Goal: Information Seeking & Learning: Learn about a topic

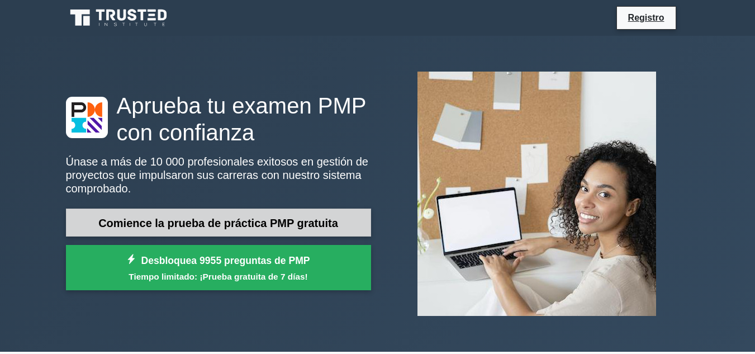
click at [305, 217] on font "Comience la prueba de práctica PMP gratuita" at bounding box center [218, 223] width 240 height 12
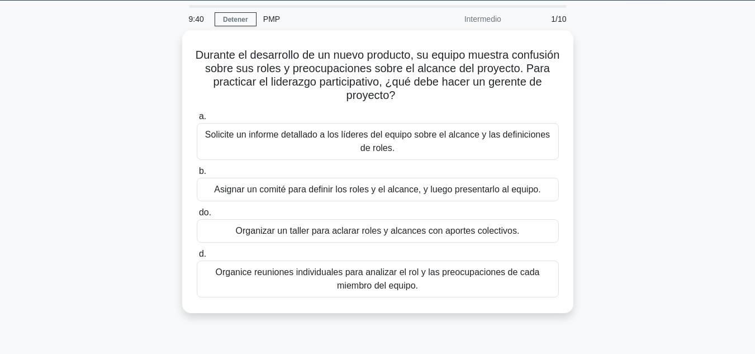
scroll to position [37, 0]
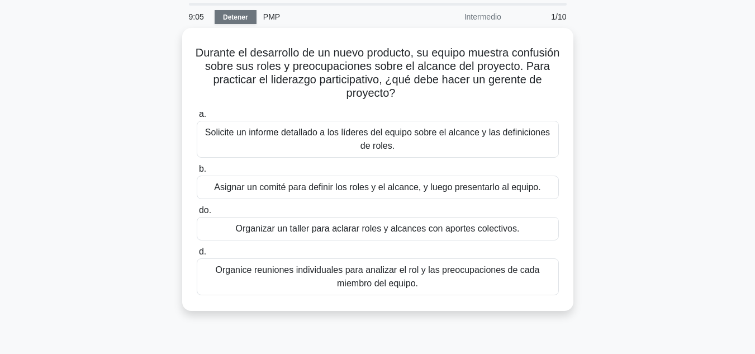
click at [234, 18] on font "Detener" at bounding box center [235, 17] width 25 height 8
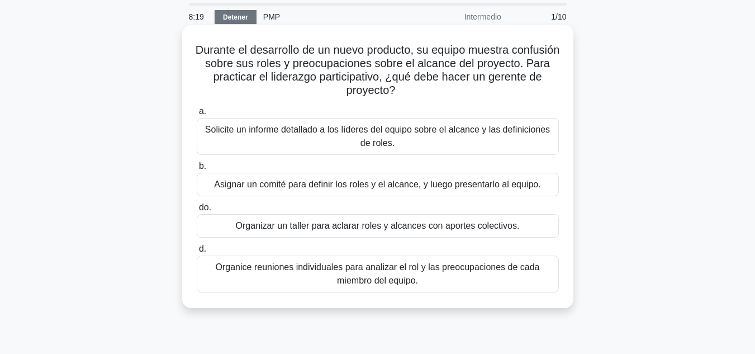
click at [235, 229] on div "Organizar un taller para aclarar roles y alcances con aportes colectivos." at bounding box center [378, 225] width 362 height 23
click at [197, 211] on input "do. Organizar un taller para aclarar roles y alcances con aportes colectivos." at bounding box center [197, 207] width 0 height 7
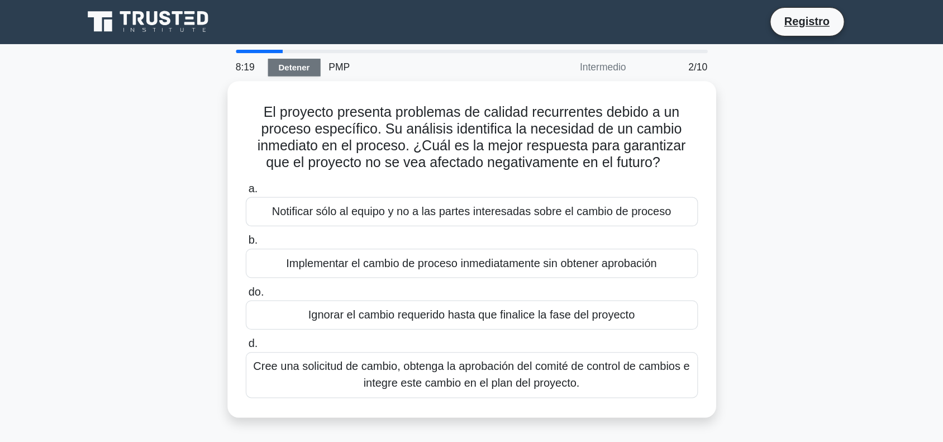
scroll to position [0, 0]
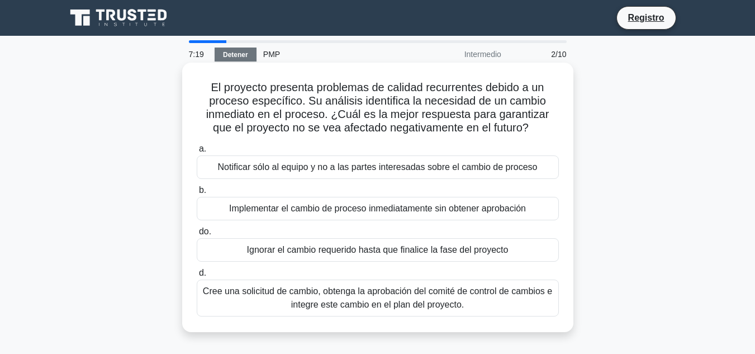
click at [463, 295] on font "Cree una solicitud de cambio, obtenga la aprobación del comité de control de ca…" at bounding box center [377, 297] width 349 height 23
click at [197, 277] on input "d. Cree una solicitud de cambio, obtenga la aprobación del comité de control de…" at bounding box center [197, 272] width 0 height 7
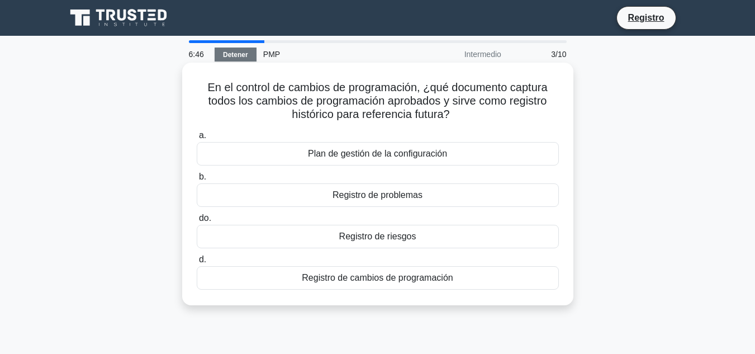
click at [438, 153] on font "Plan de gestión de la configuración" at bounding box center [377, 154] width 139 height 10
click at [197, 139] on input "a. Plan de gestión de la configuración" at bounding box center [197, 135] width 0 height 7
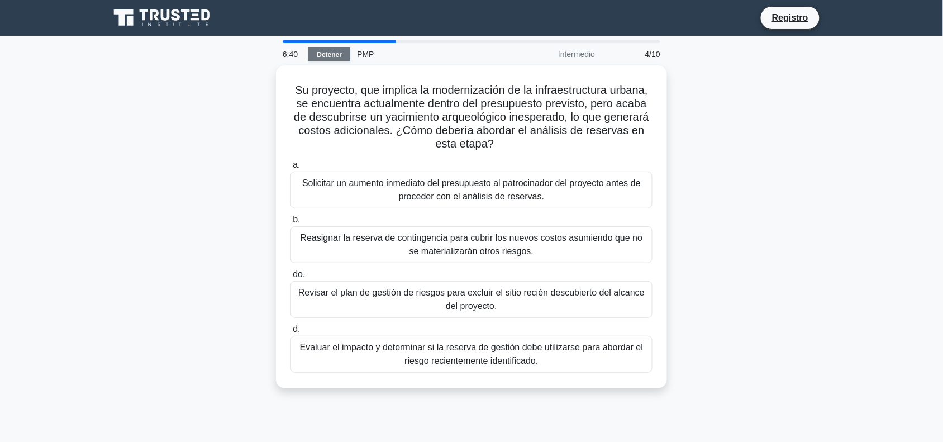
drag, startPoint x: 690, startPoint y: 0, endPoint x: 192, endPoint y: 179, distance: 529.9
click at [192, 179] on div "Su proyecto, que implica la modernización de la infraestructura urbana, se encu…" at bounding box center [472, 233] width 738 height 336
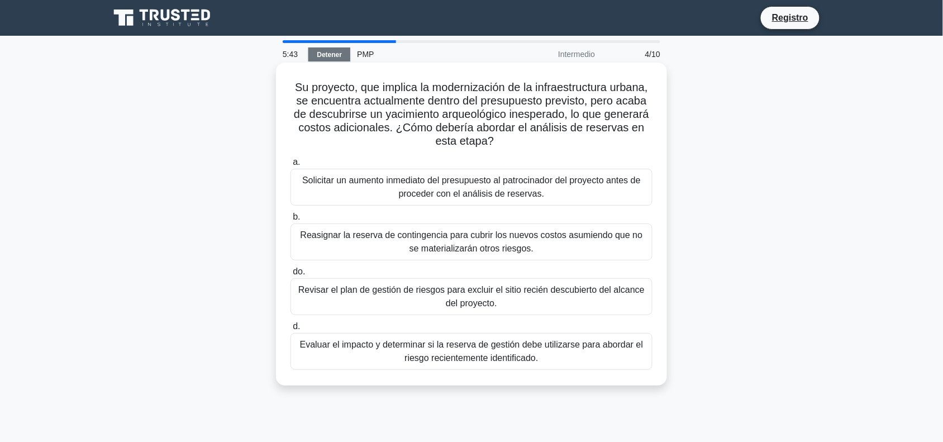
click at [461, 353] on font "Evaluar el impacto y determinar si la reserva de gestión debe utilizarse para a…" at bounding box center [472, 351] width 344 height 23
click at [291, 330] on input "d. Evaluar el impacto y determinar si la reserva de gestión debe utilizarse par…" at bounding box center [291, 326] width 0 height 7
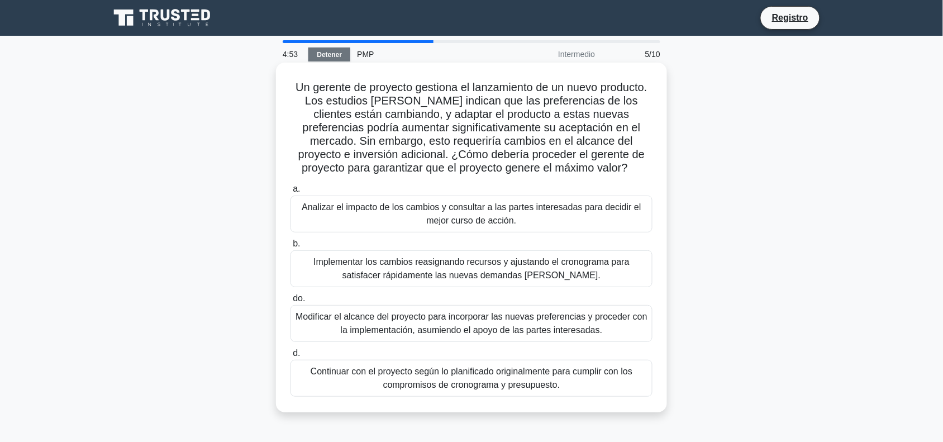
click at [582, 216] on font "Analizar el impacto de los cambios y consultar a las partes interesadas para de…" at bounding box center [472, 214] width 352 height 27
click at [291, 193] on input "a. Analizar el impacto de los cambios y consultar a las partes interesadas para…" at bounding box center [291, 189] width 0 height 7
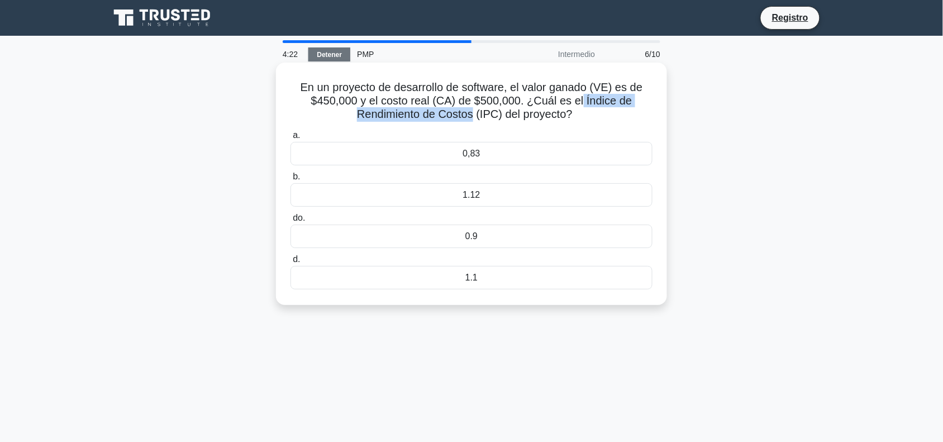
drag, startPoint x: 582, startPoint y: 102, endPoint x: 472, endPoint y: 117, distance: 111.2
click at [472, 117] on font "En un proyecto de desarrollo de software, el valor ganado (VE) es de $450,000 y…" at bounding box center [472, 100] width 343 height 39
copy font "Índice de Rendimiento de Costos"
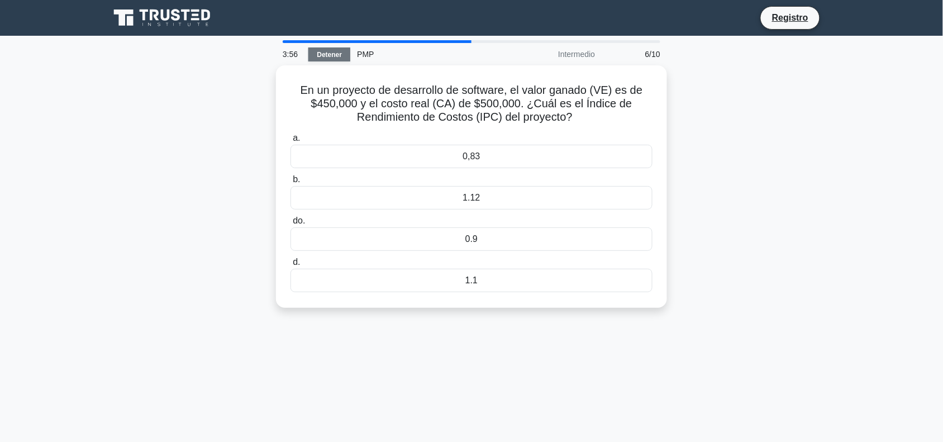
click at [705, 169] on div "En un proyecto de desarrollo de software, el valor ganado (VE) es de $450,000 y…" at bounding box center [472, 193] width 738 height 256
click at [430, 240] on div "0.9" at bounding box center [472, 236] width 362 height 23
click at [291, 222] on input "do. 0.9" at bounding box center [291, 218] width 0 height 7
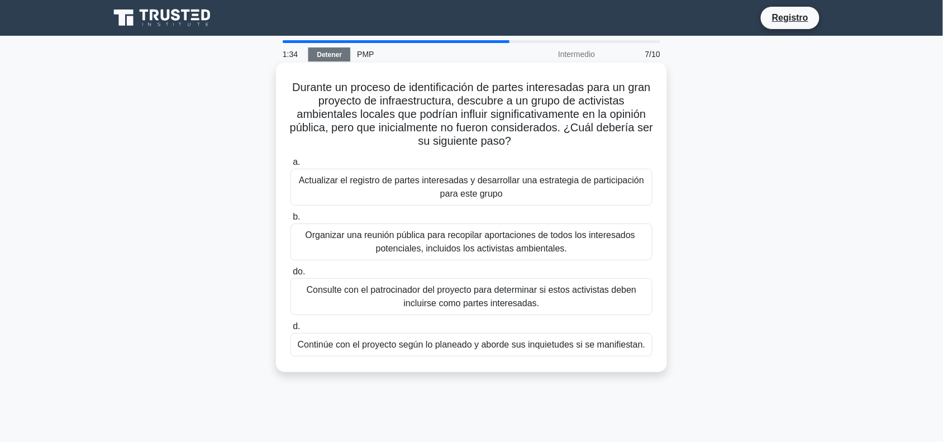
click at [576, 197] on font "Actualizar el registro de partes interesadas y desarrollar una estrategia de pa…" at bounding box center [472, 187] width 352 height 27
click at [291, 166] on input "a. Actualizar el registro de partes interesadas y desarrollar una estrategia de…" at bounding box center [291, 162] width 0 height 7
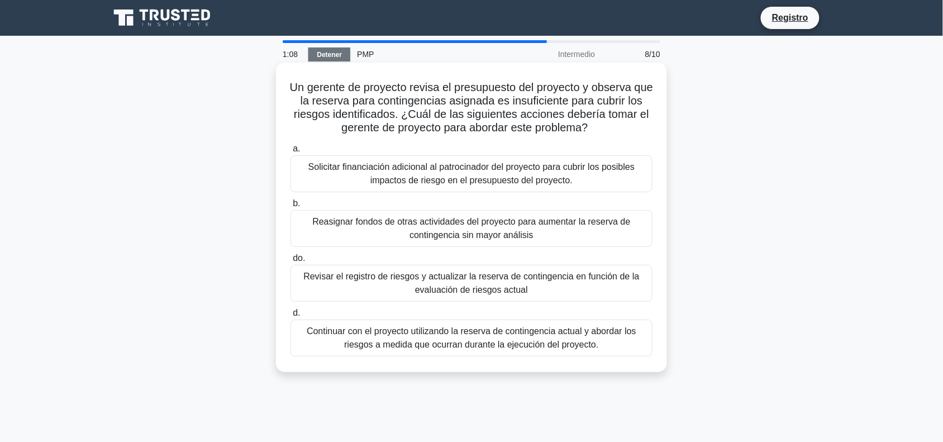
click at [568, 282] on font "Revisar el registro de riesgos y actualizar la reserva de contingencia en funci…" at bounding box center [471, 283] width 336 height 23
click at [291, 262] on input "do. Revisar el registro de riesgos y actualizar la reserva de contingencia en f…" at bounding box center [291, 258] width 0 height 7
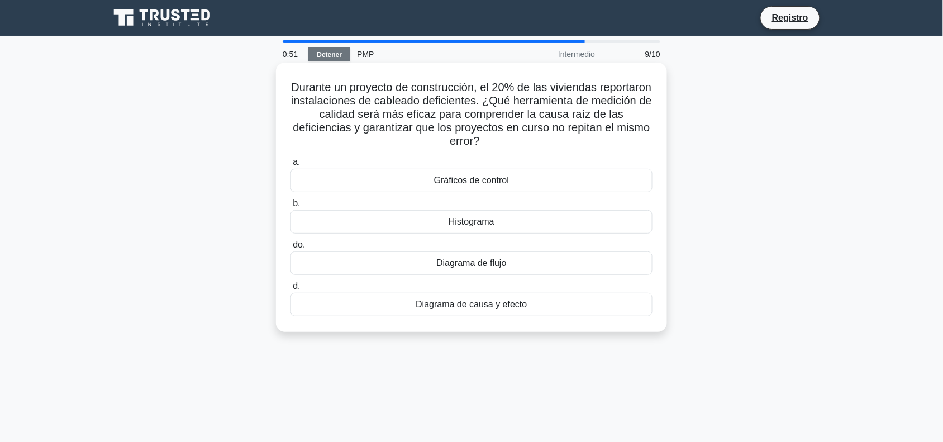
click at [554, 308] on div "Diagrama de causa y efecto" at bounding box center [472, 304] width 362 height 23
click at [291, 290] on input "d. Diagrama de causa y efecto" at bounding box center [291, 286] width 0 height 7
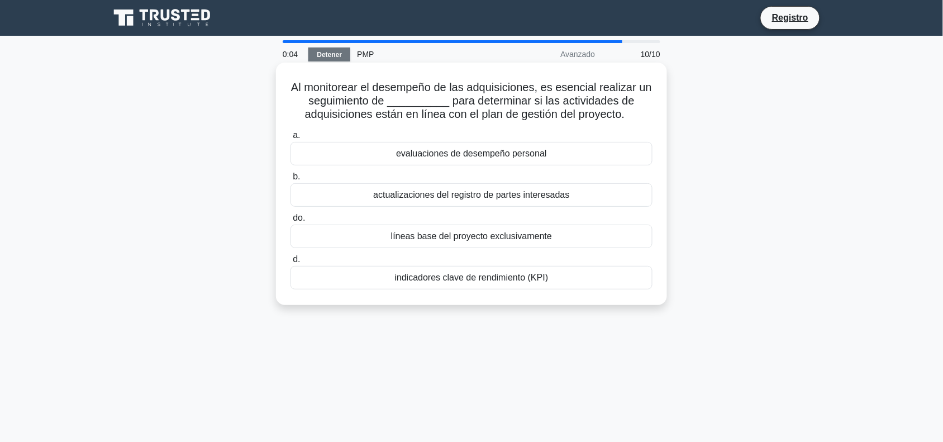
click at [587, 231] on div "líneas base del proyecto exclusivamente" at bounding box center [472, 236] width 362 height 23
click at [291, 222] on input "do. líneas base del proyecto exclusivamente" at bounding box center [291, 218] width 0 height 7
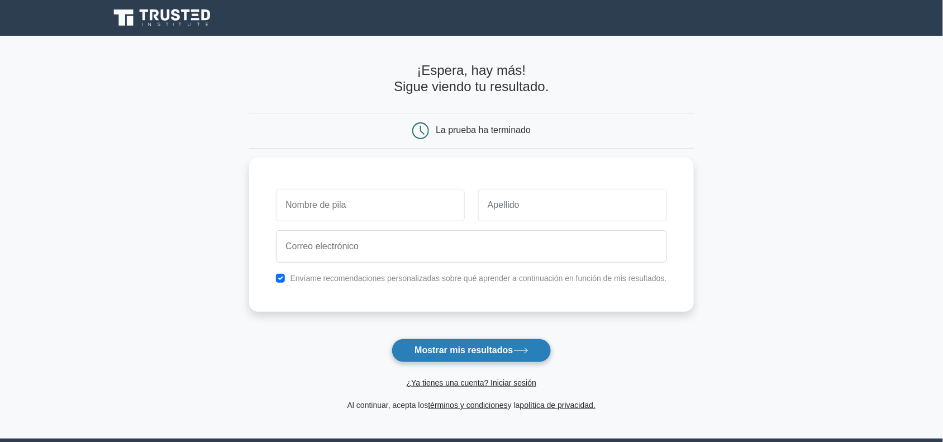
click at [485, 351] on font "Mostrar mis resultados" at bounding box center [464, 351] width 98 height 10
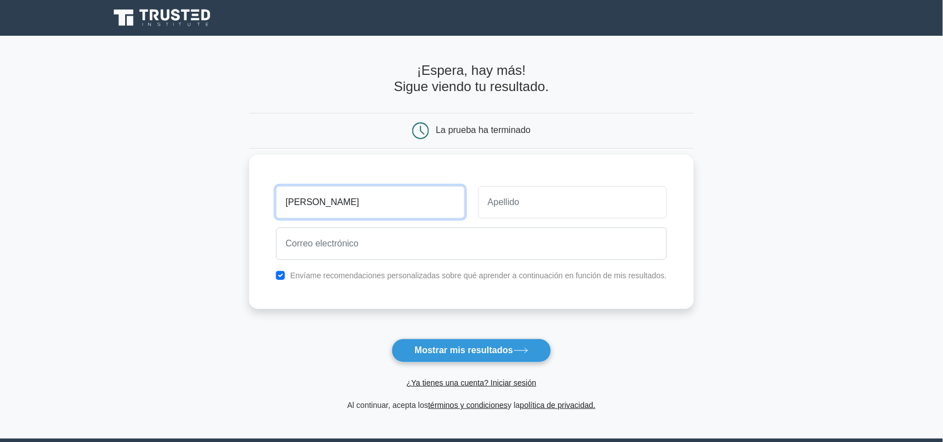
type input "Abel"
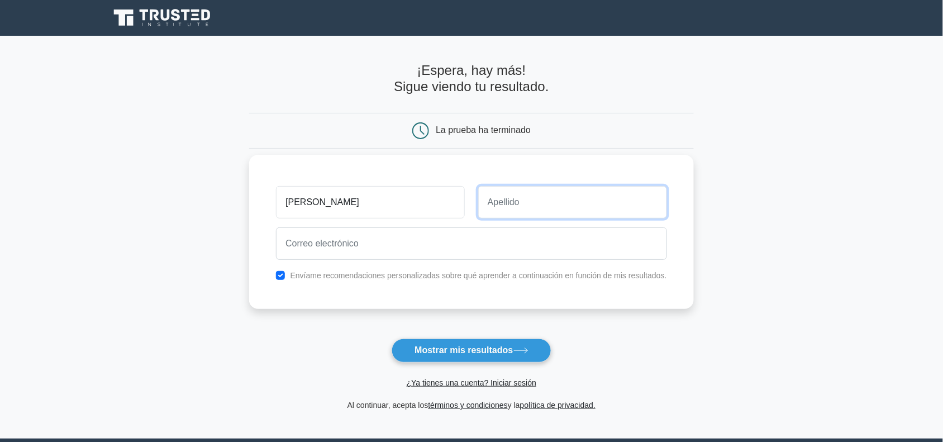
click at [504, 202] on input "text" at bounding box center [572, 202] width 189 height 32
type input "Alva"
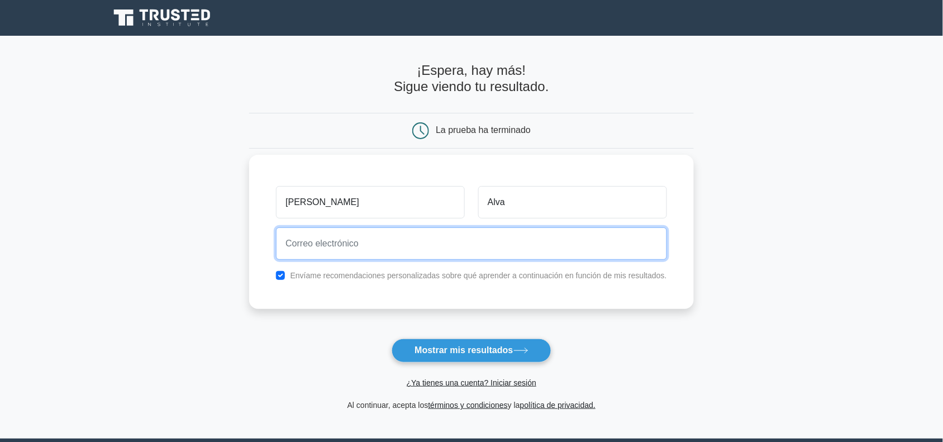
click at [426, 241] on input "email" at bounding box center [471, 243] width 391 height 32
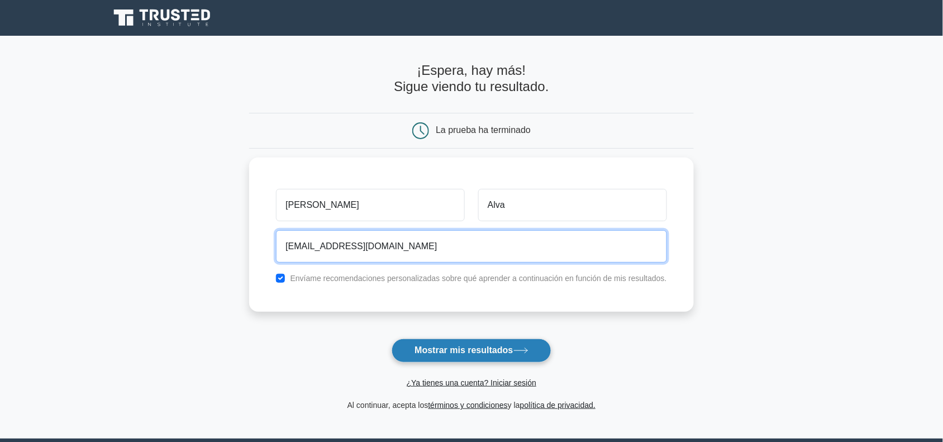
type input "abelalvag@hotmail.com"
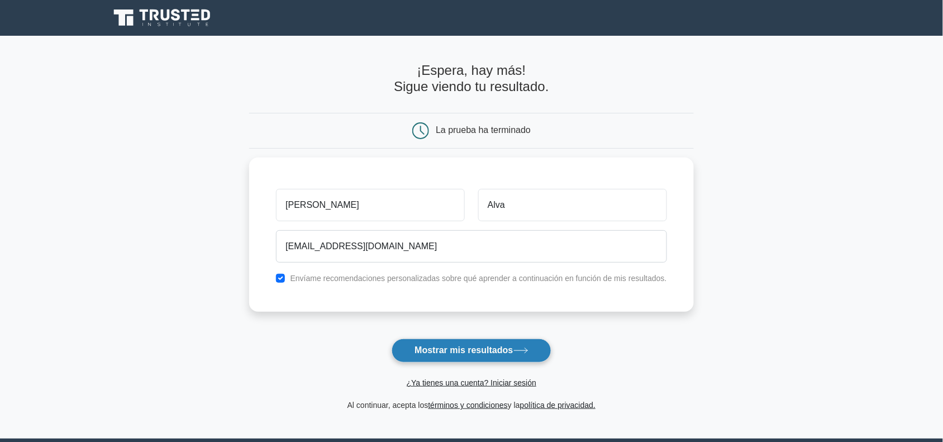
click at [432, 352] on font "Mostrar mis resultados" at bounding box center [464, 351] width 98 height 10
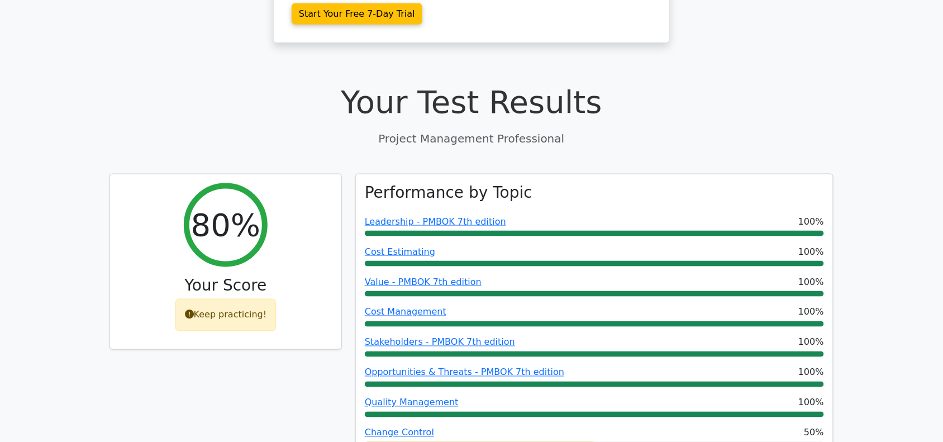
scroll to position [338, 0]
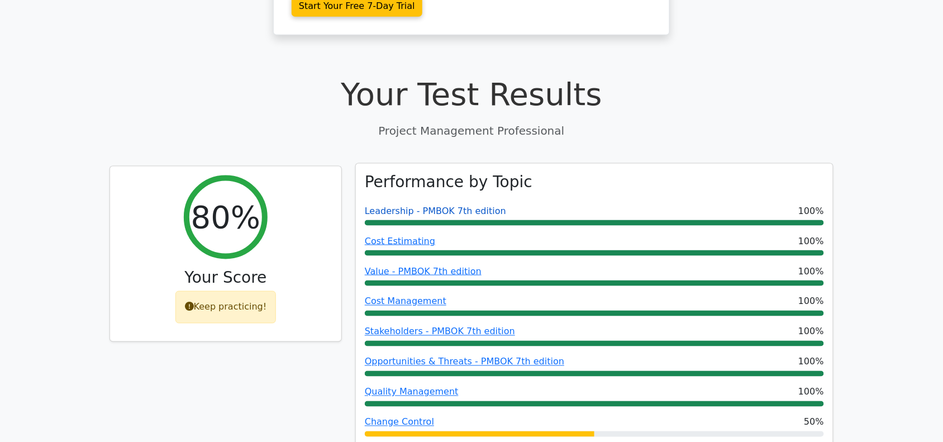
drag, startPoint x: 456, startPoint y: 179, endPoint x: 439, endPoint y: 160, distance: 25.3
click at [439, 206] on link "Leadership - PMBOK 7th edition" at bounding box center [435, 211] width 141 height 11
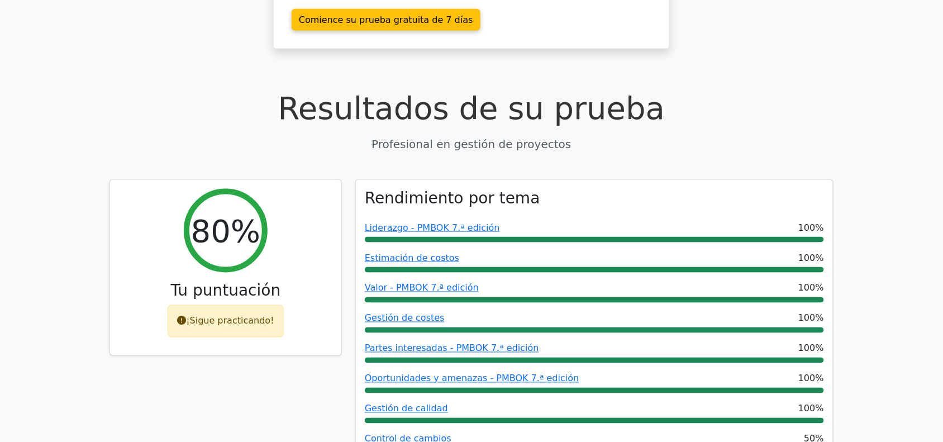
scroll to position [367, 0]
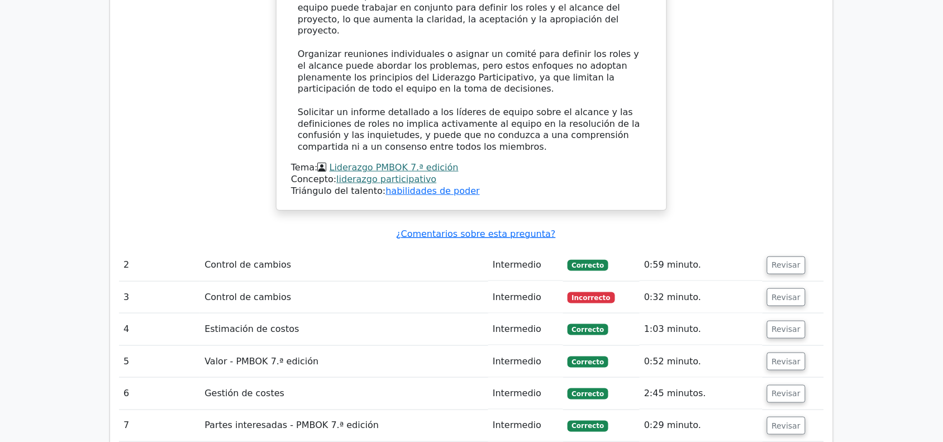
scroll to position [1510, 0]
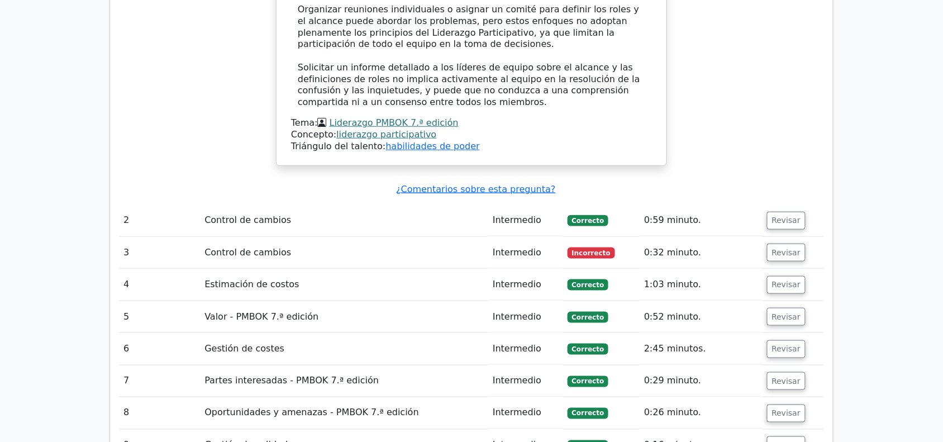
click at [763, 237] on td "Revisar" at bounding box center [793, 253] width 61 height 32
click at [777, 248] on font "Revisar" at bounding box center [786, 252] width 29 height 9
click at [783, 248] on font "Revisar" at bounding box center [786, 252] width 29 height 9
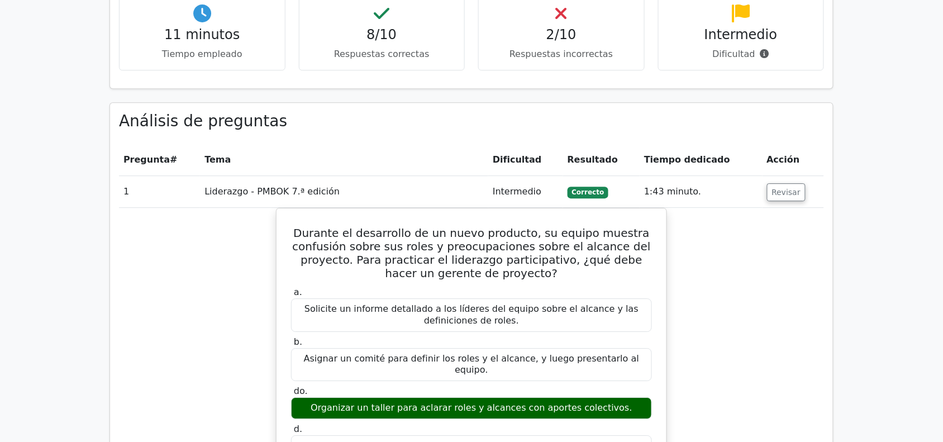
scroll to position [904, 0]
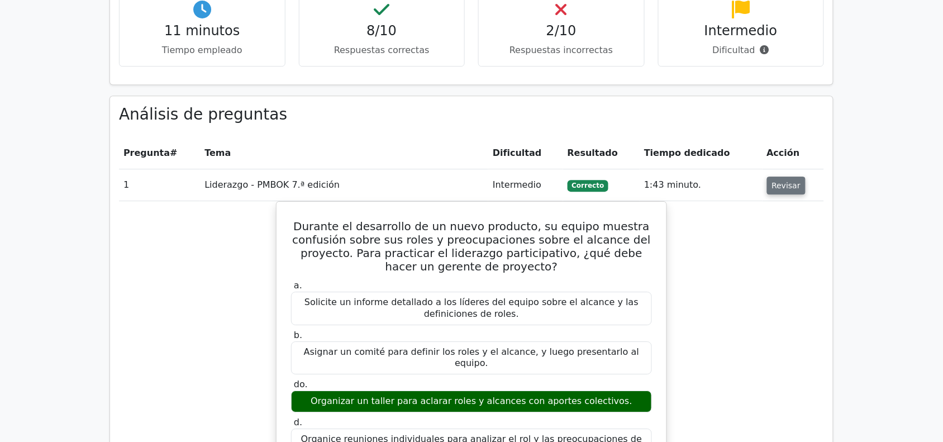
click at [780, 181] on font "Revisar" at bounding box center [786, 185] width 29 height 9
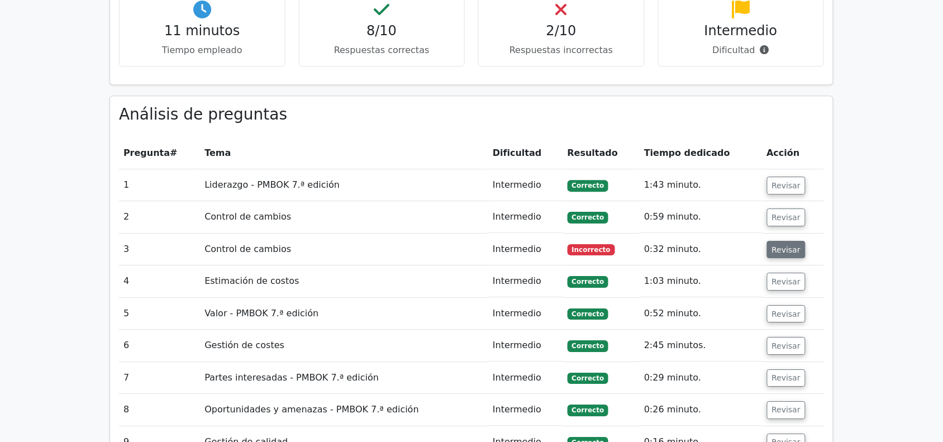
click at [787, 241] on button "Revisar" at bounding box center [786, 250] width 39 height 18
click at [781, 245] on font "Revisar" at bounding box center [786, 249] width 29 height 9
click at [780, 181] on font "Revisar" at bounding box center [786, 185] width 29 height 9
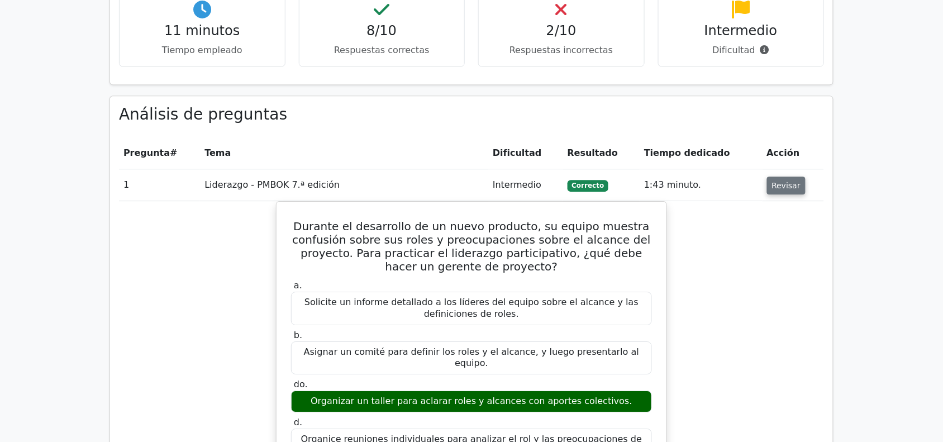
click at [780, 181] on font "Revisar" at bounding box center [786, 185] width 29 height 9
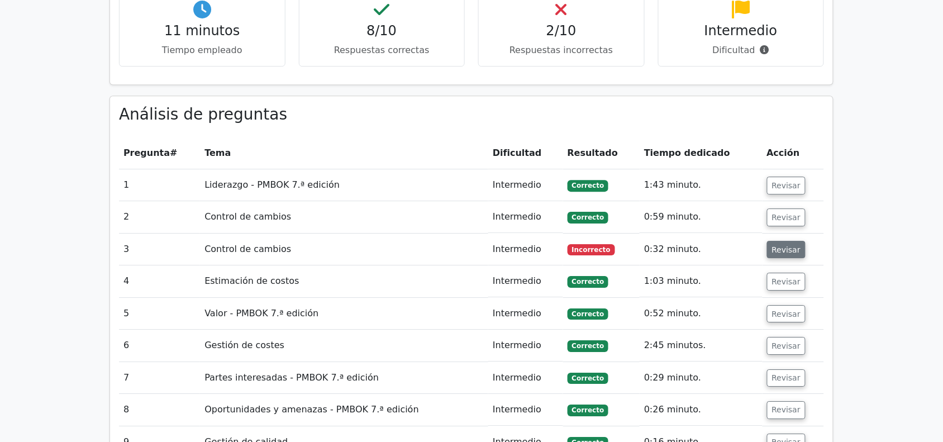
click at [786, 245] on font "Revisar" at bounding box center [786, 249] width 29 height 9
click at [786, 213] on font "Revisar" at bounding box center [786, 217] width 29 height 9
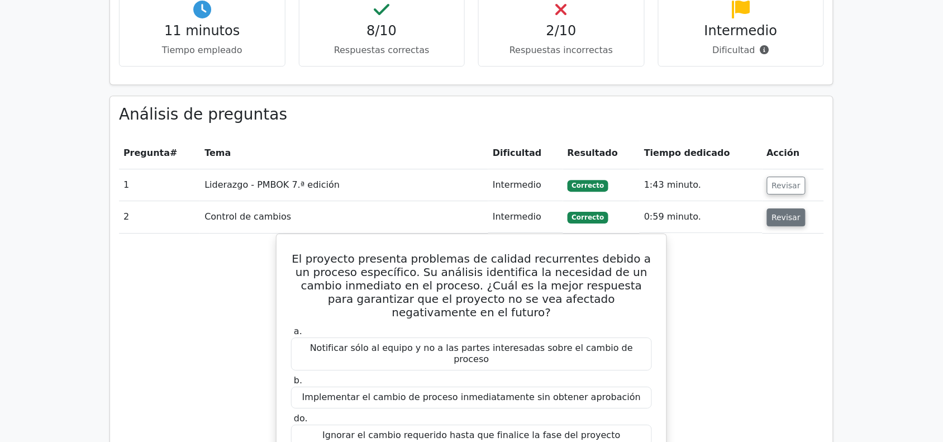
click at [775, 213] on font "Revisar" at bounding box center [786, 217] width 29 height 9
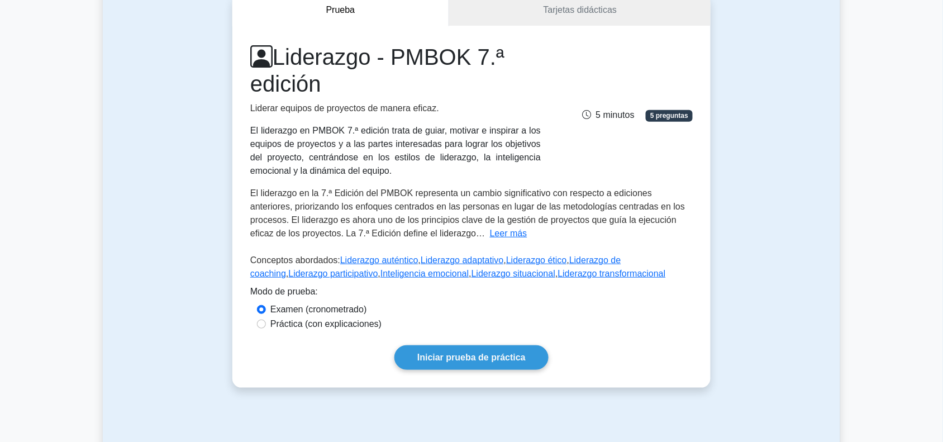
scroll to position [124, 0]
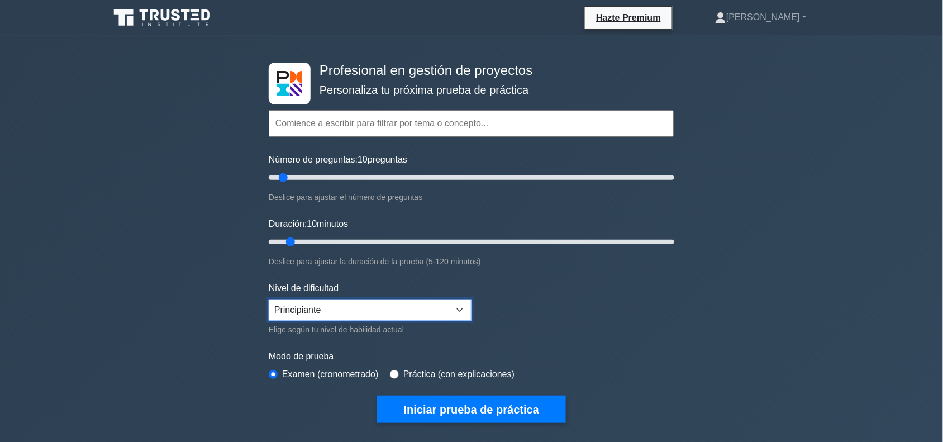
click at [459, 309] on select "Principiante Intermedio Experto" at bounding box center [370, 310] width 203 height 21
click at [641, 319] on form "Temas Gestión del alcance Gestión del tiempo Gestión de costes Gestión de calid…" at bounding box center [472, 249] width 406 height 347
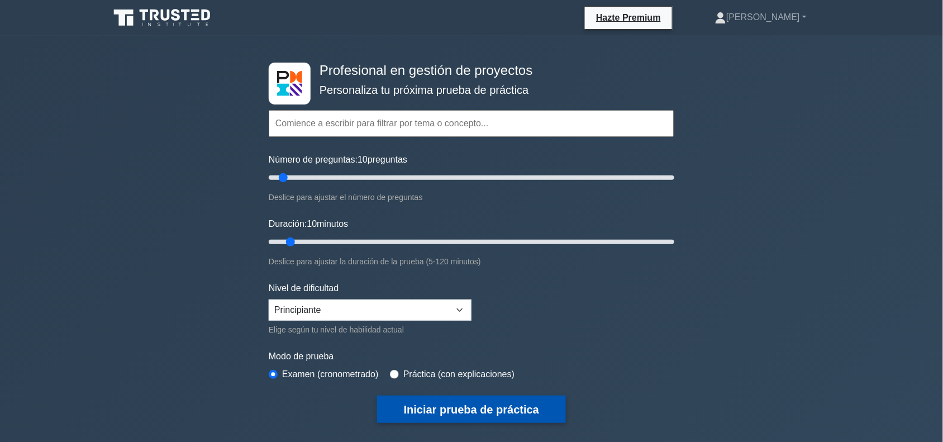
click at [519, 404] on font "Iniciar prueba de práctica" at bounding box center [471, 410] width 135 height 12
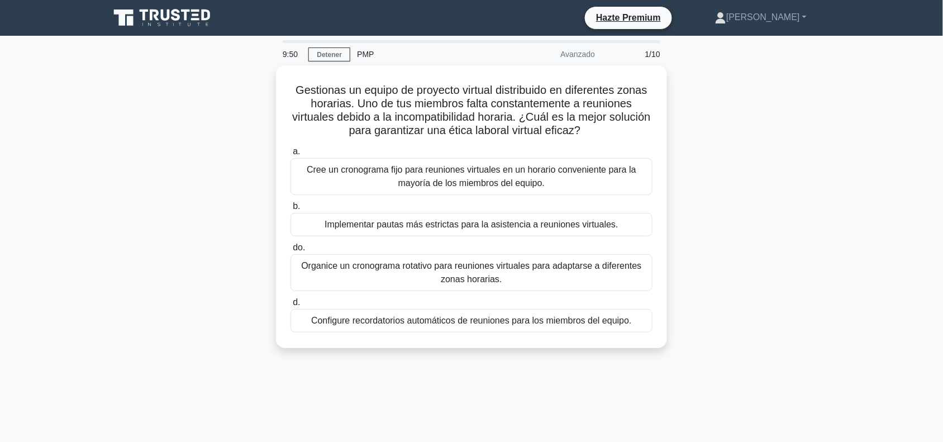
drag, startPoint x: 0, startPoint y: 0, endPoint x: 793, endPoint y: 176, distance: 811.9
click at [793, 176] on div "Gestionas un equipo de proyecto virtual distribuido en diferentes zonas horaria…" at bounding box center [472, 213] width 738 height 296
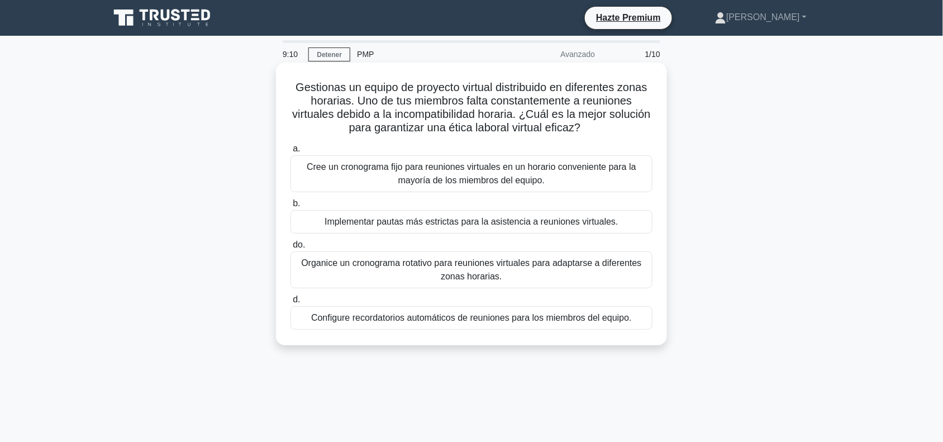
click at [379, 175] on font "Cree un cronograma fijo para reuniones virtuales en un horario conveniente para…" at bounding box center [472, 173] width 352 height 27
click at [291, 153] on input "a. Cree un cronograma fijo para reuniones virtuales en un horario conveniente p…" at bounding box center [291, 148] width 0 height 7
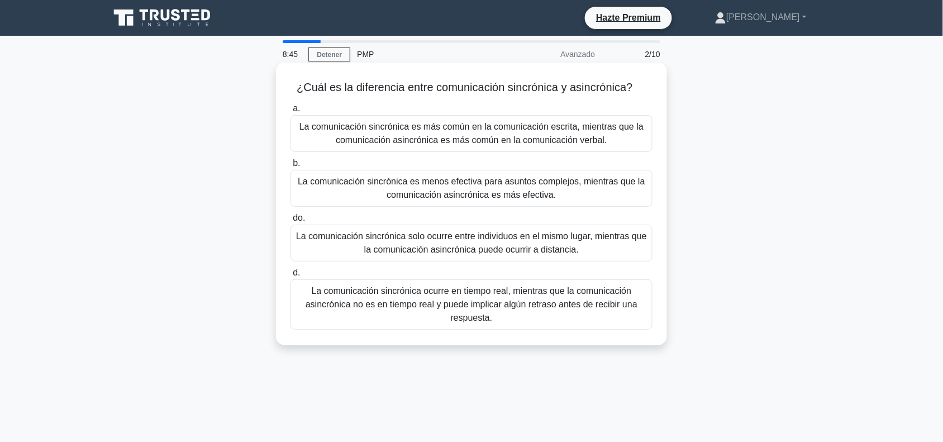
drag, startPoint x: 294, startPoint y: 91, endPoint x: 649, endPoint y: 91, distance: 354.9
click at [649, 91] on h5 "¿Cuál es la diferencia entre comunicación sincrónica y asincrónica? .spinner_0X…" at bounding box center [472, 87] width 364 height 15
copy font "¿Cuál es la diferencia entre comunicación sincrónica y asincrónica?"
click at [414, 306] on font "La comunicación sincrónica ocurre en tiempo real, mientras que la comunicación …" at bounding box center [472, 304] width 332 height 36
click at [291, 277] on input "d. La comunicación sincrónica ocurre en tiempo real, mientras que la comunicaci…" at bounding box center [291, 272] width 0 height 7
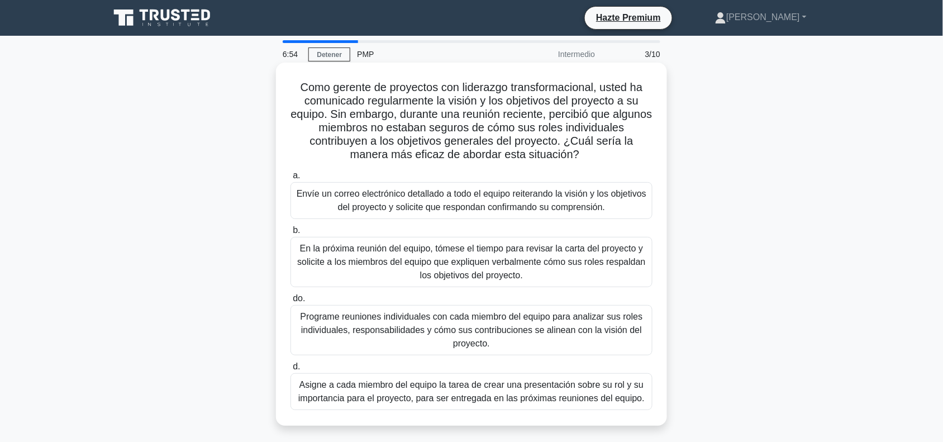
click at [462, 336] on font "Programe reuniones individuales con cada miembro del equipo para analizar sus r…" at bounding box center [472, 330] width 343 height 36
click at [291, 302] on input "do. Programe reuniones individuales con cada miembro del equipo para analizar s…" at bounding box center [291, 298] width 0 height 7
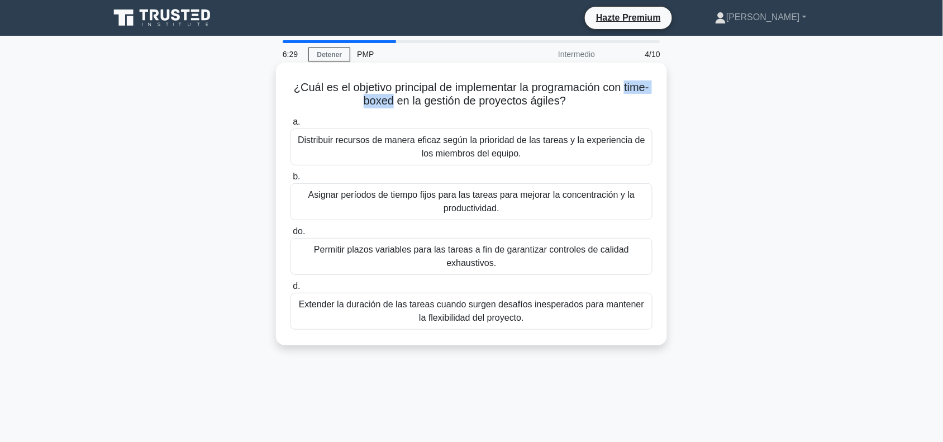
drag, startPoint x: 344, startPoint y: 103, endPoint x: 406, endPoint y: 107, distance: 62.7
click at [406, 107] on h5 "¿Cuál es el objetivo principal de implementar la programación con time-boxed en…" at bounding box center [472, 94] width 364 height 28
copy font "time-boxed"
click at [469, 199] on font "Asignar períodos de tiempo fijos para las tareas para mejorar la concentración …" at bounding box center [472, 201] width 326 height 23
click at [291, 181] on input "b. Asignar períodos de tiempo fijos para las tareas para mejorar la concentraci…" at bounding box center [291, 176] width 0 height 7
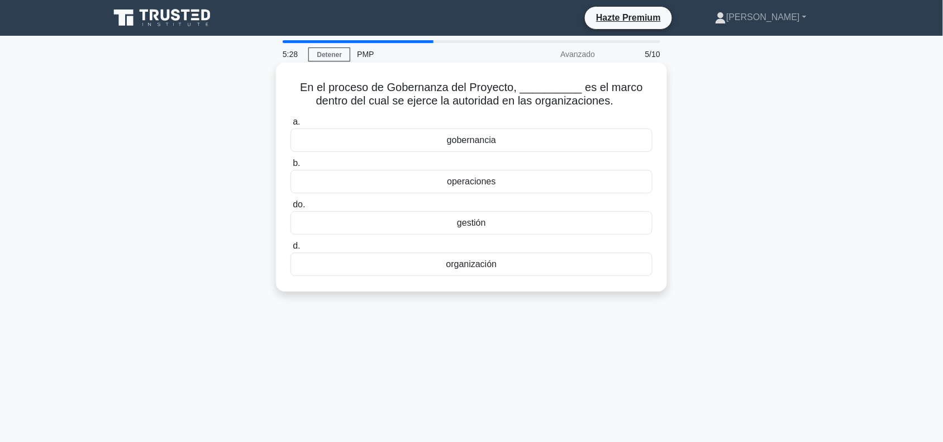
click at [475, 220] on font "gestión" at bounding box center [471, 223] width 29 height 10
click at [291, 208] on input "do. gestión" at bounding box center [291, 204] width 0 height 7
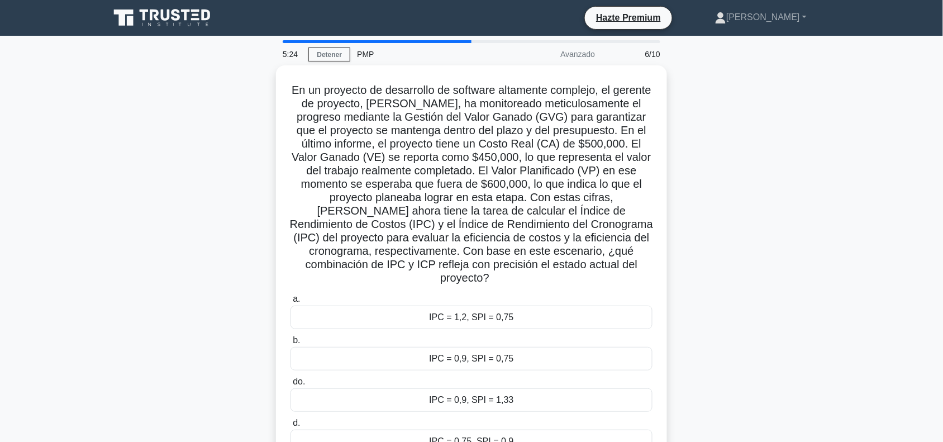
scroll to position [1, 0]
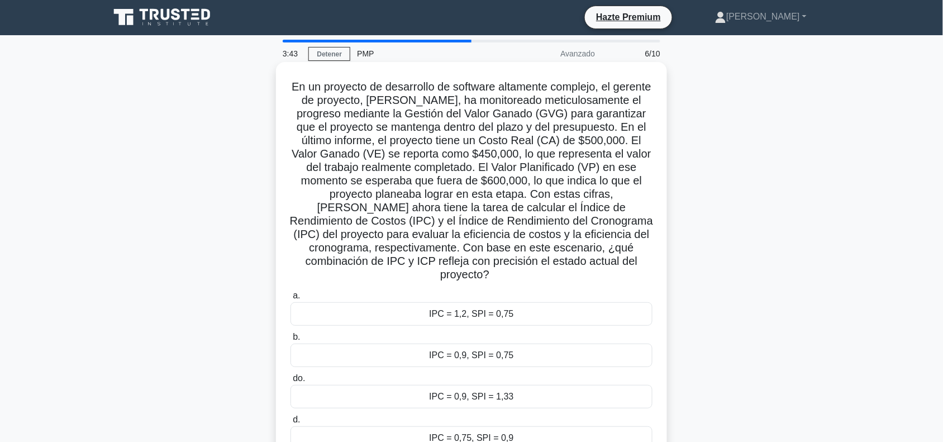
click at [338, 350] on div "IPC = 0,9, SPI = 0,75" at bounding box center [472, 355] width 362 height 23
click at [291, 341] on input "b. IPC = 0,9, SPI = 0,75" at bounding box center [291, 337] width 0 height 7
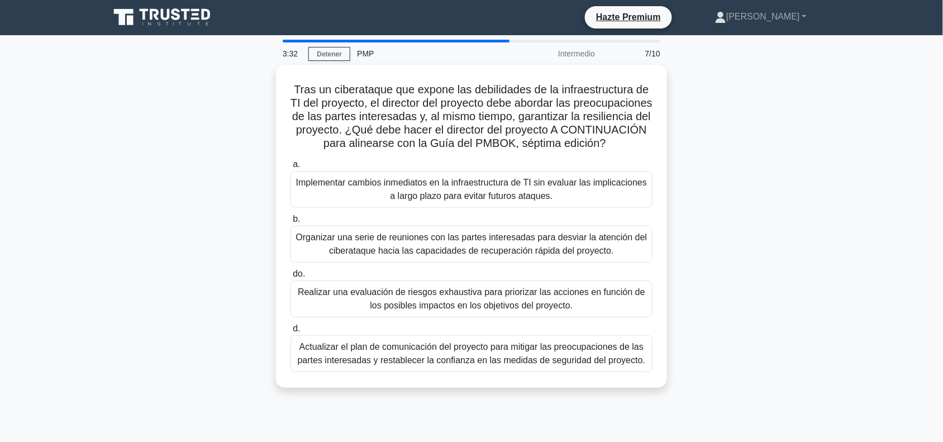
scroll to position [0, 0]
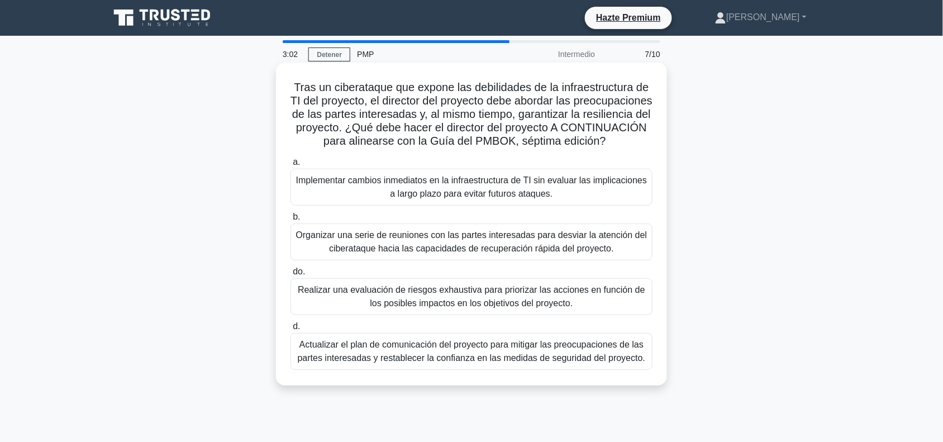
click at [551, 307] on font "Realizar una evaluación de riesgos exhaustiva para priorizar las acciones en fu…" at bounding box center [472, 296] width 348 height 23
click at [291, 276] on input "do. Realizar una evaluación de riesgos exhaustiva para priorizar las acciones e…" at bounding box center [291, 271] width 0 height 7
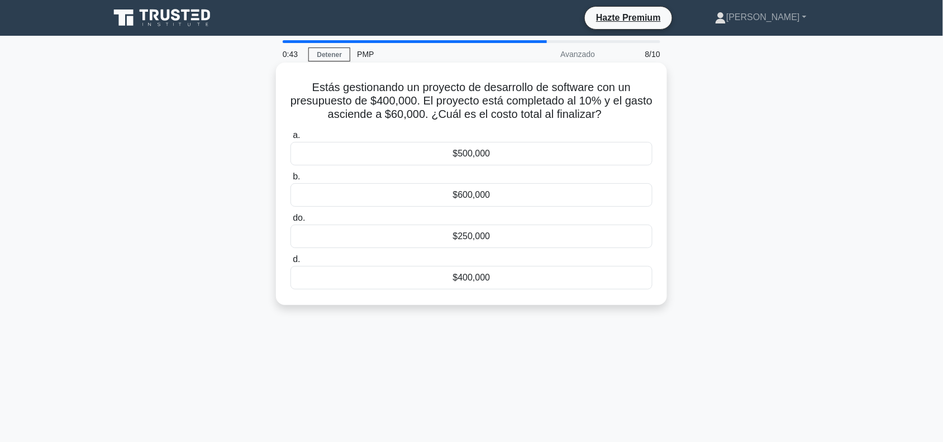
click at [515, 282] on div "$400,000" at bounding box center [472, 277] width 362 height 23
click at [291, 263] on input "d. $400,000" at bounding box center [291, 259] width 0 height 7
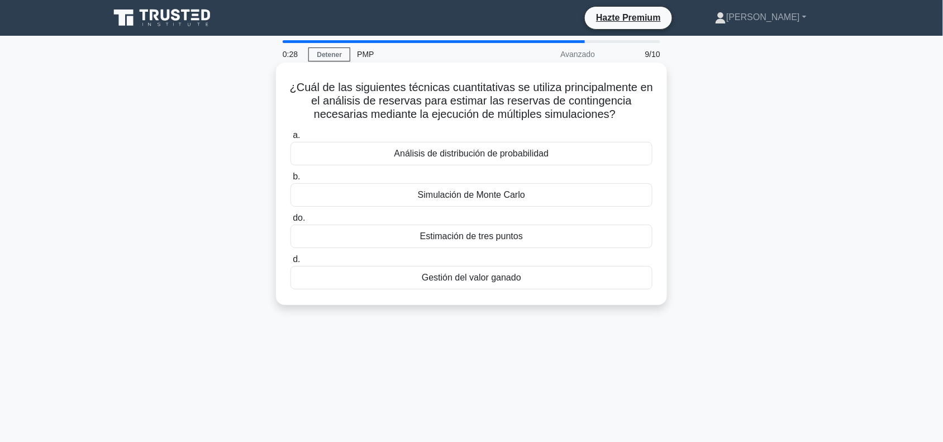
click at [505, 197] on font "Simulación de Monte Carlo" at bounding box center [471, 195] width 107 height 10
click at [291, 181] on input "b. Simulación de Monte Carlo" at bounding box center [291, 176] width 0 height 7
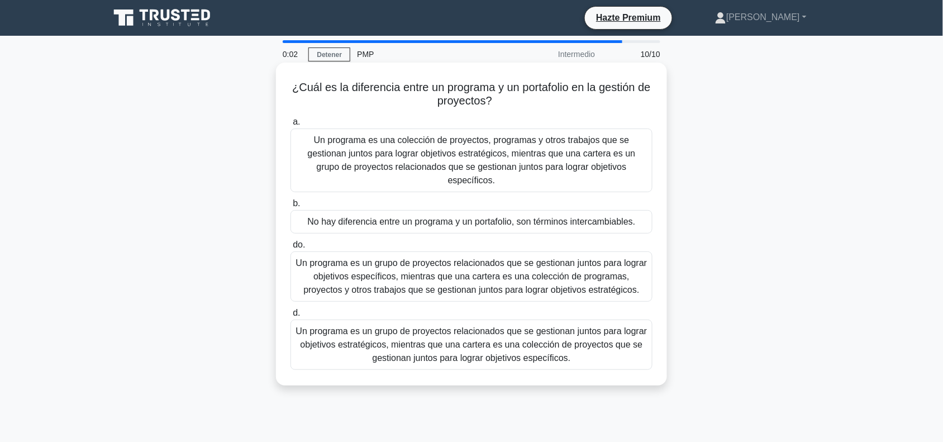
click at [591, 269] on font "Un programa es un grupo de proyectos relacionados que se gestionan juntos para …" at bounding box center [472, 276] width 352 height 36
click at [291, 249] on input "do. Un programa es un grupo de proyectos relacionados que se gestionan juntos p…" at bounding box center [291, 244] width 0 height 7
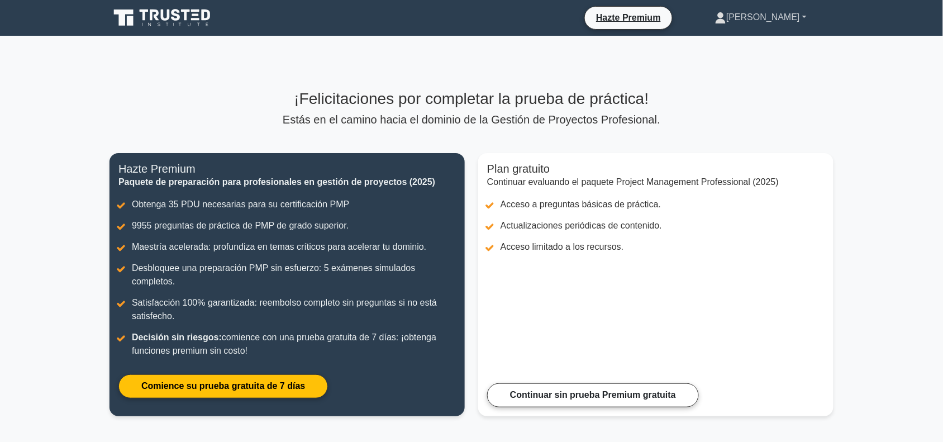
click at [803, 17] on link "[PERSON_NAME]" at bounding box center [761, 17] width 145 height 22
click at [777, 37] on link "Perfil" at bounding box center [733, 44] width 88 height 18
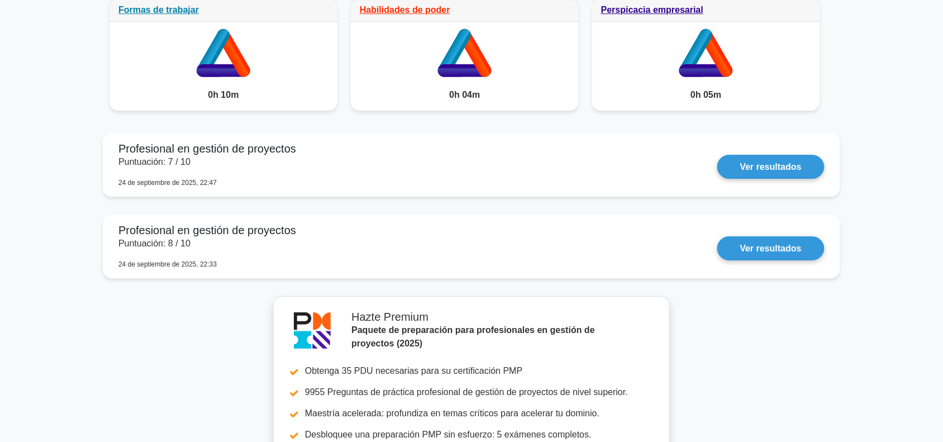
scroll to position [1061, 0]
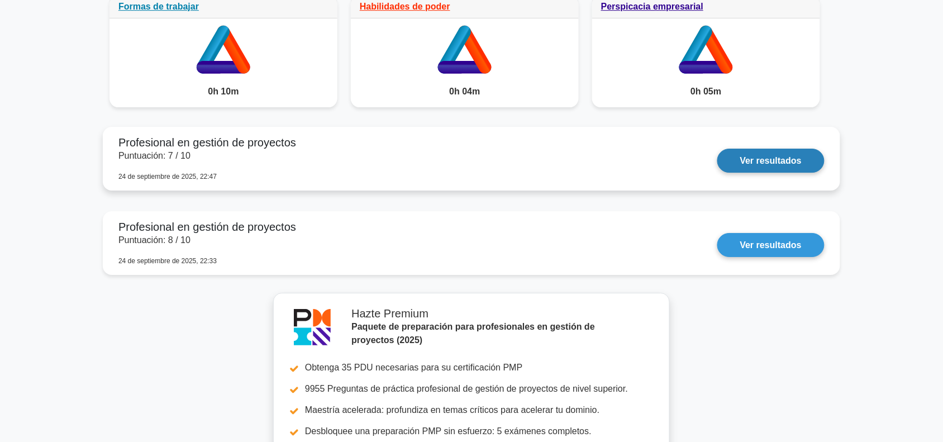
click at [766, 149] on link "Ver resultados" at bounding box center [771, 161] width 107 height 24
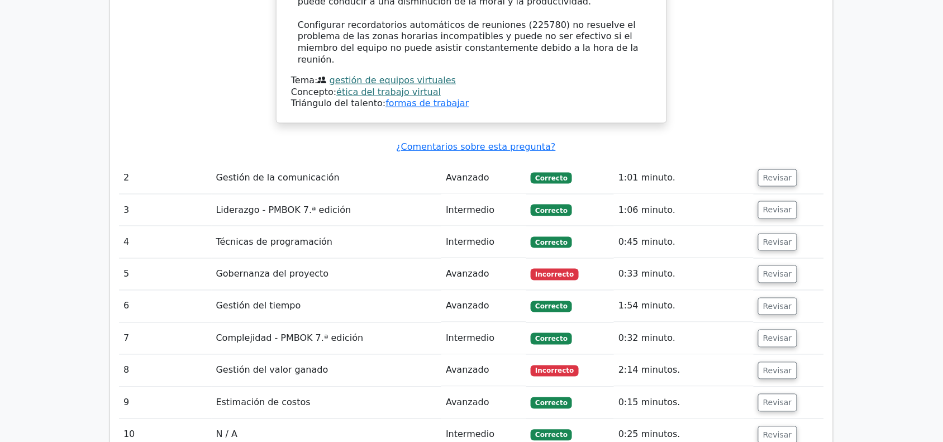
scroll to position [1652, 0]
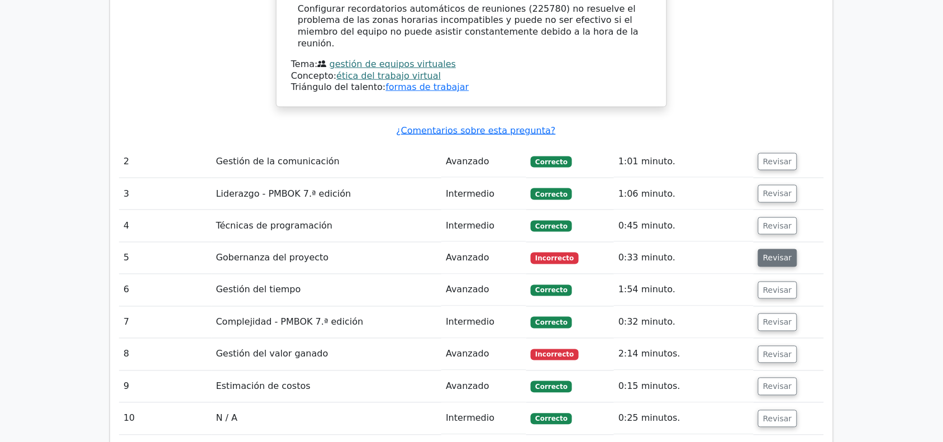
click at [770, 254] on font "Revisar" at bounding box center [777, 258] width 29 height 9
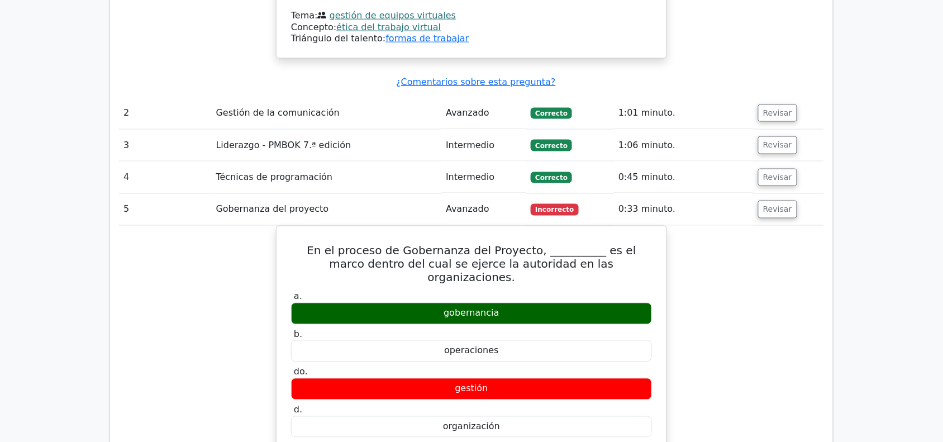
scroll to position [1730, 0]
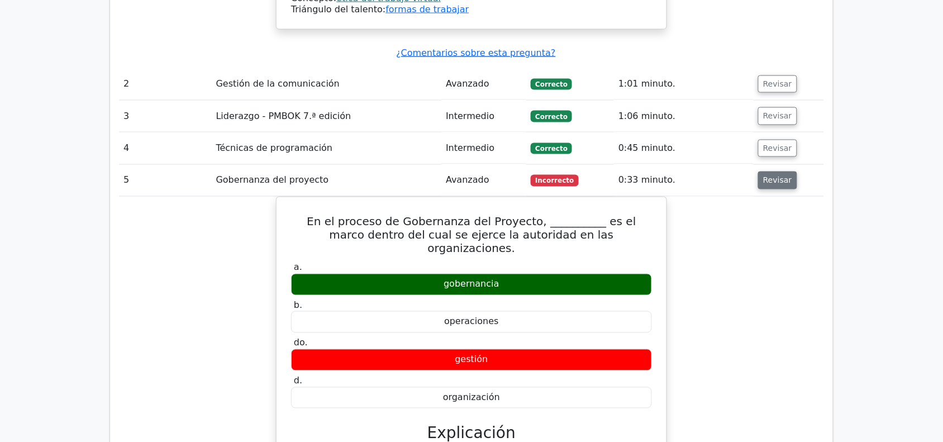
click at [780, 176] on font "Revisar" at bounding box center [777, 180] width 29 height 9
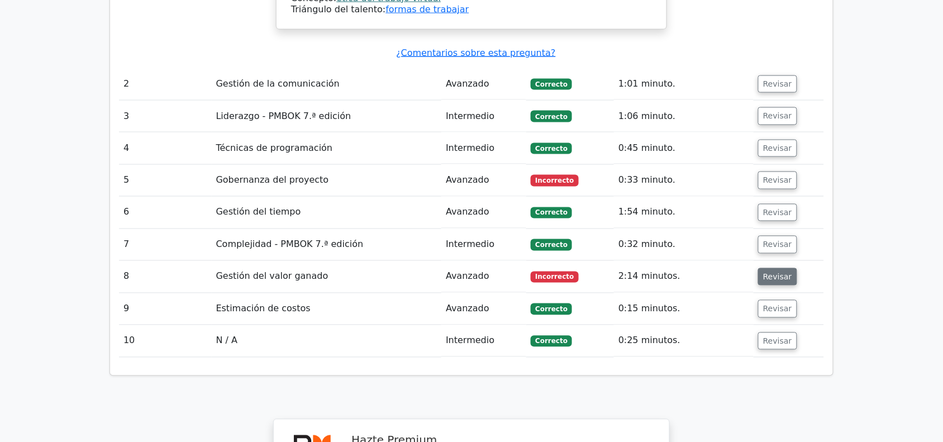
click at [770, 272] on font "Revisar" at bounding box center [777, 276] width 29 height 9
click at [775, 305] on font "Revisar" at bounding box center [777, 309] width 29 height 9
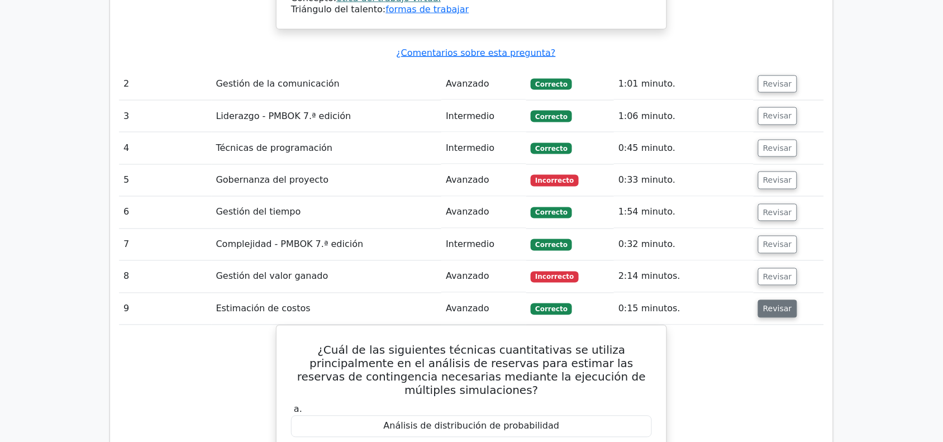
click at [775, 305] on font "Revisar" at bounding box center [777, 309] width 29 height 9
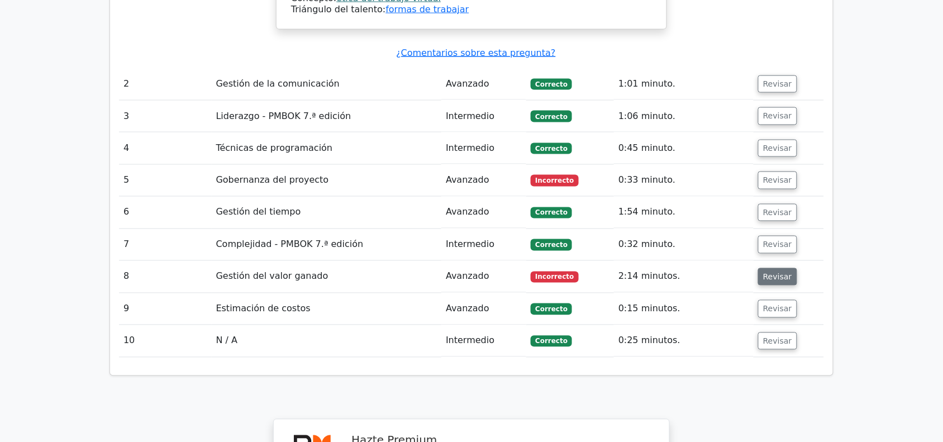
click at [777, 268] on button "Revisar" at bounding box center [777, 277] width 39 height 18
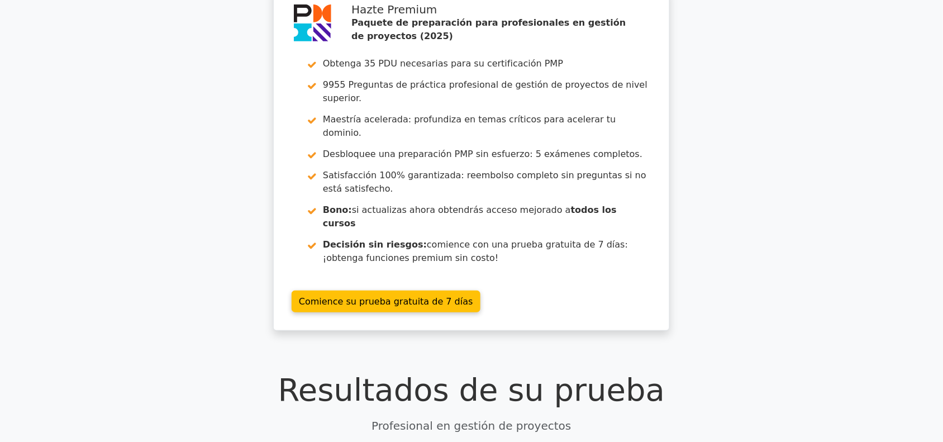
scroll to position [0, 0]
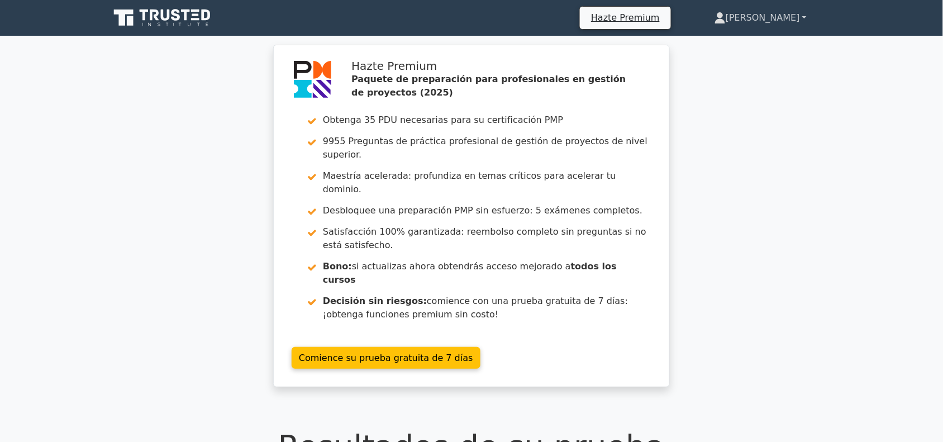
click at [796, 17] on font "[PERSON_NAME]" at bounding box center [763, 17] width 74 height 11
click at [931, 152] on div "Hazte Premium Paquete de preparación para profesionales en gestión de proyectos…" at bounding box center [471, 223] width 943 height 356
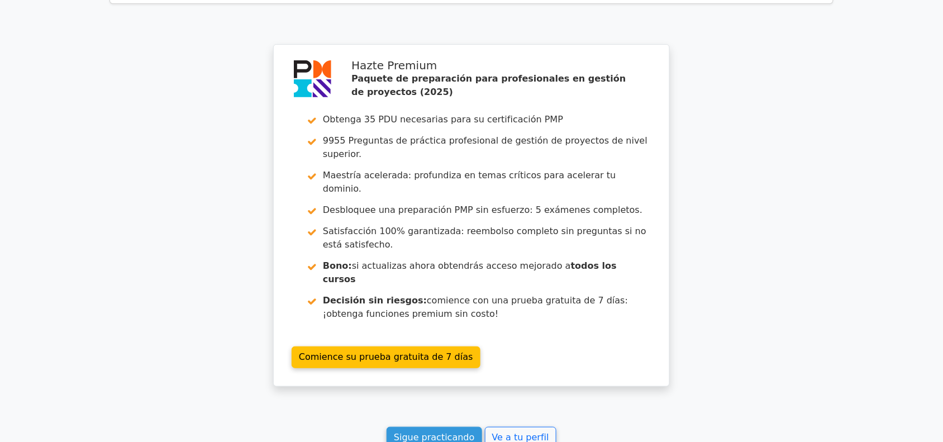
scroll to position [2573, 0]
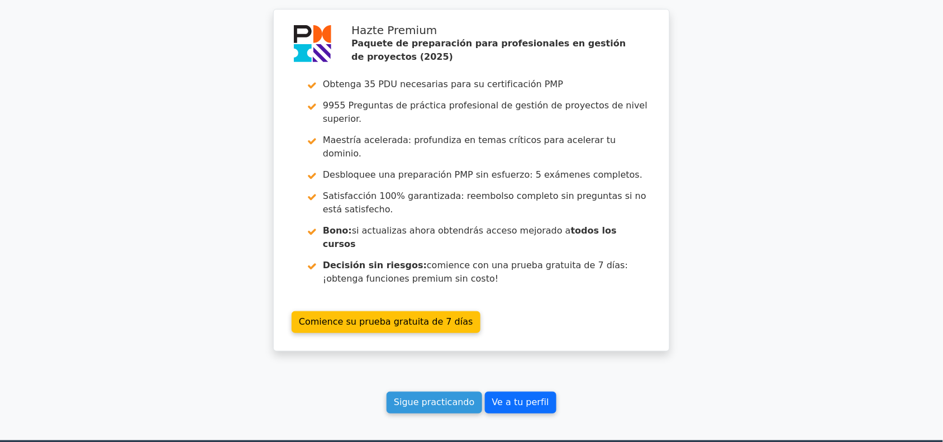
click at [509, 397] on font "Ve a tu perfil" at bounding box center [520, 402] width 57 height 11
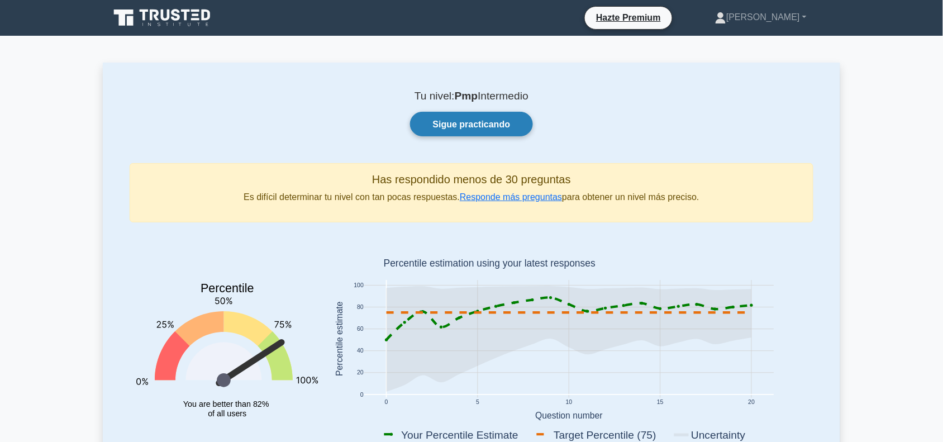
click at [443, 129] on font "Sigue practicando" at bounding box center [472, 125] width 78 height 10
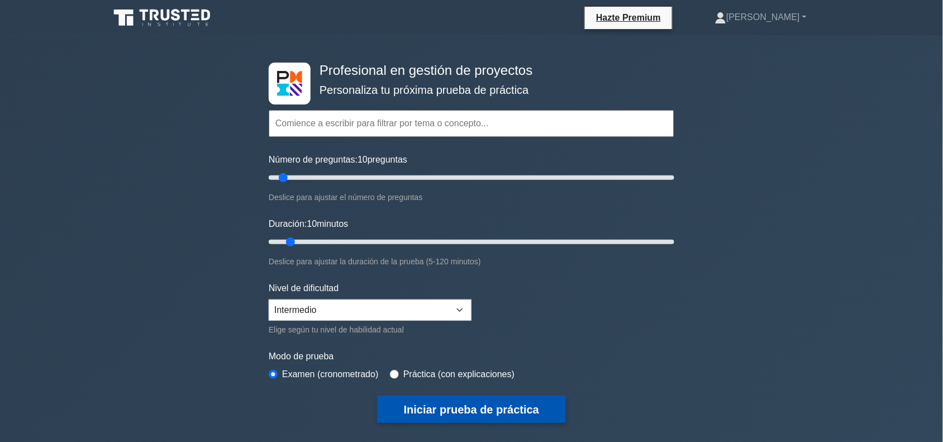
click at [538, 411] on font "Iniciar prueba de práctica" at bounding box center [471, 410] width 135 height 12
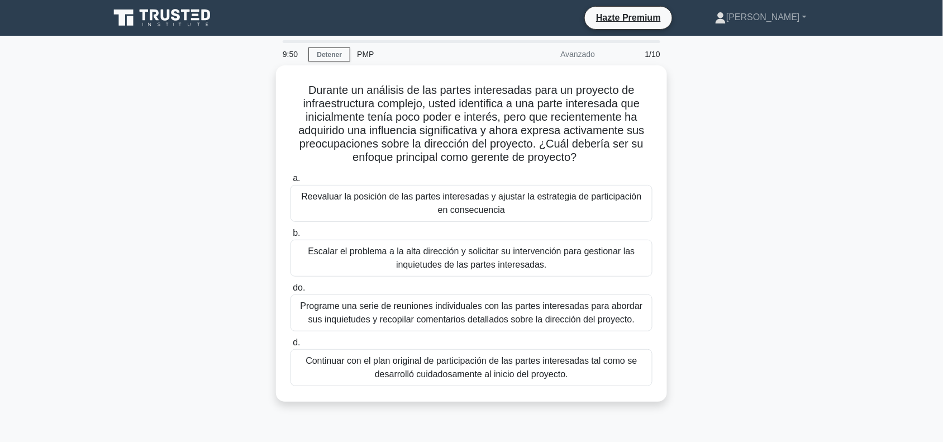
click at [767, 210] on div "Durante un análisis de las partes interesadas para un proyecto de infraestructu…" at bounding box center [472, 240] width 738 height 350
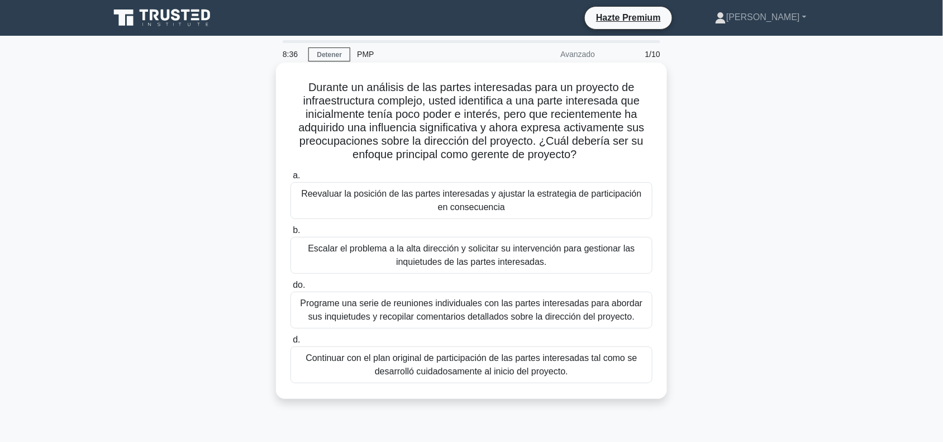
click at [523, 208] on font "Reevaluar la posición de las partes interesadas y ajustar la estrategia de part…" at bounding box center [472, 200] width 352 height 27
click at [291, 179] on input "a. Reevaluar la posición de las partes interesadas y ajustar la estrategia de p…" at bounding box center [291, 175] width 0 height 7
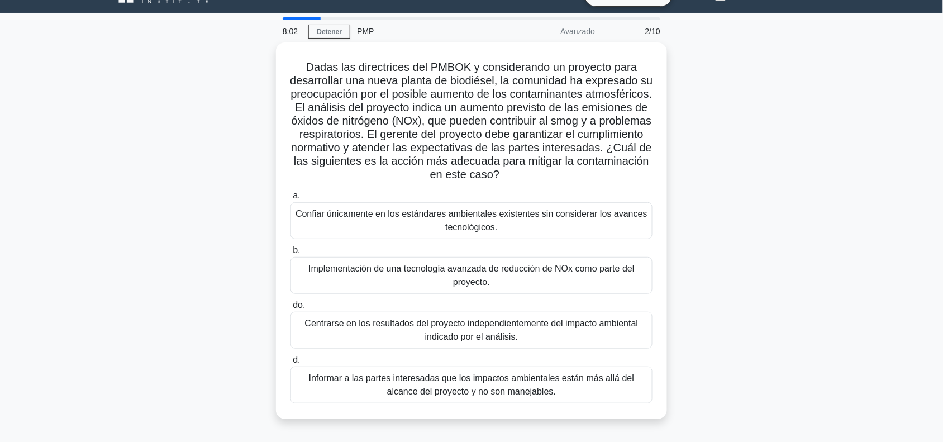
scroll to position [25, 0]
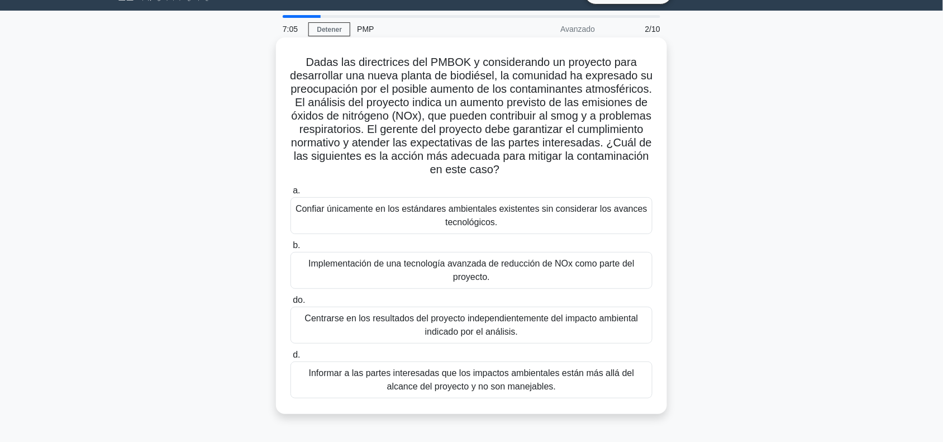
click at [607, 269] on font "Implementación de una tecnología avanzada de reducción de NOx como parte del pr…" at bounding box center [472, 270] width 326 height 23
click at [291, 249] on input "b. Implementación de una tecnología avanzada de reducción de NOx como parte del…" at bounding box center [291, 245] width 0 height 7
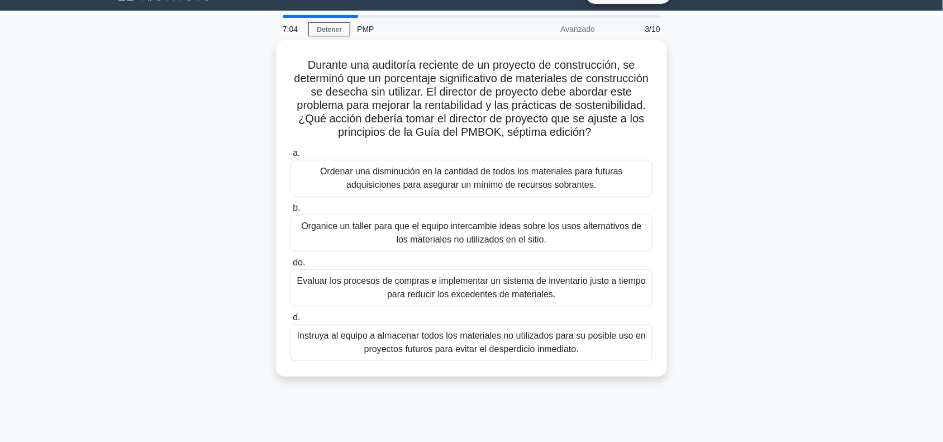
scroll to position [0, 0]
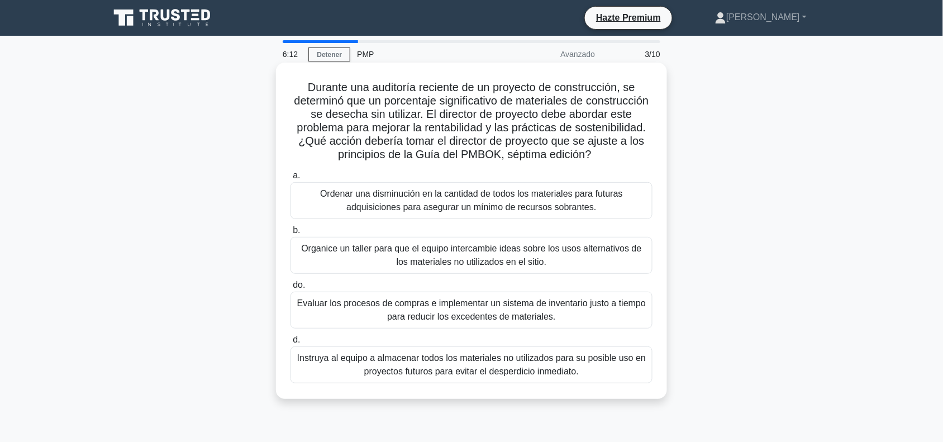
click at [565, 361] on font "Instruya al equipo a almacenar todos los materiales no utilizados para su posib…" at bounding box center [471, 364] width 349 height 23
click at [291, 344] on input "d. Instruya al equipo a almacenar todos los materiales no utilizados para su po…" at bounding box center [291, 339] width 0 height 7
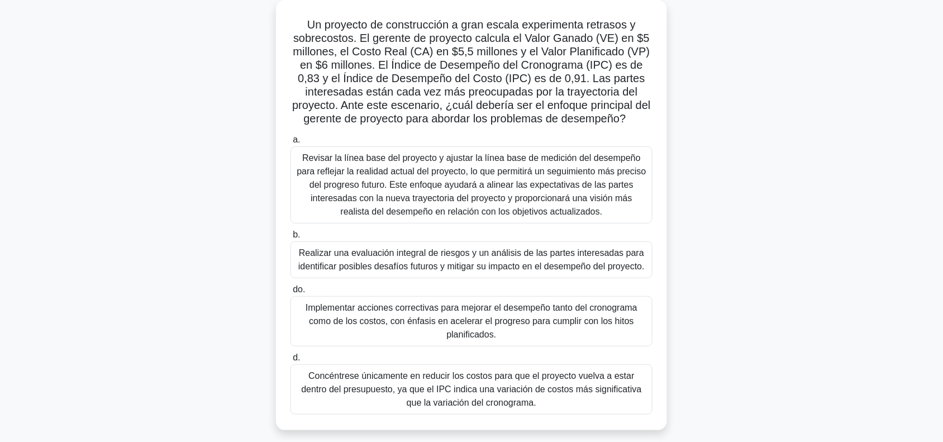
scroll to position [66, 0]
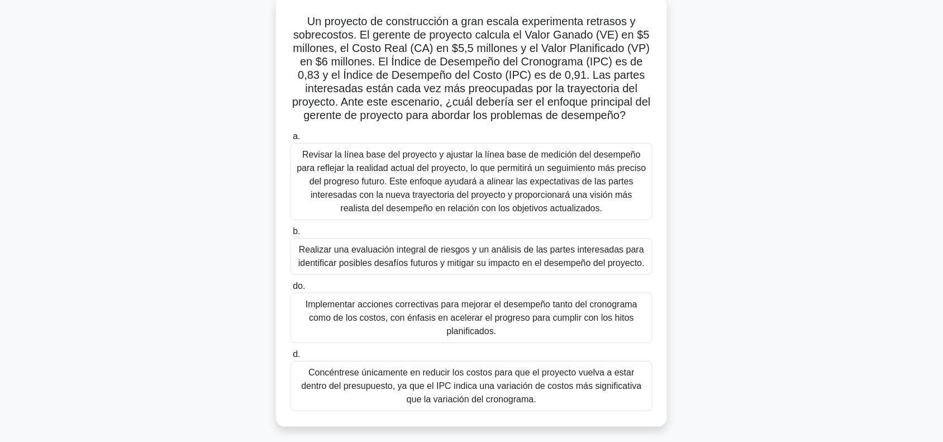
click at [625, 384] on font "Concéntrese únicamente en reducir los costos para que el proyecto vuelva a esta…" at bounding box center [471, 386] width 340 height 36
click at [291, 358] on input "d. Concéntrese únicamente en reducir los costos para que el proyecto vuelva a e…" at bounding box center [291, 354] width 0 height 7
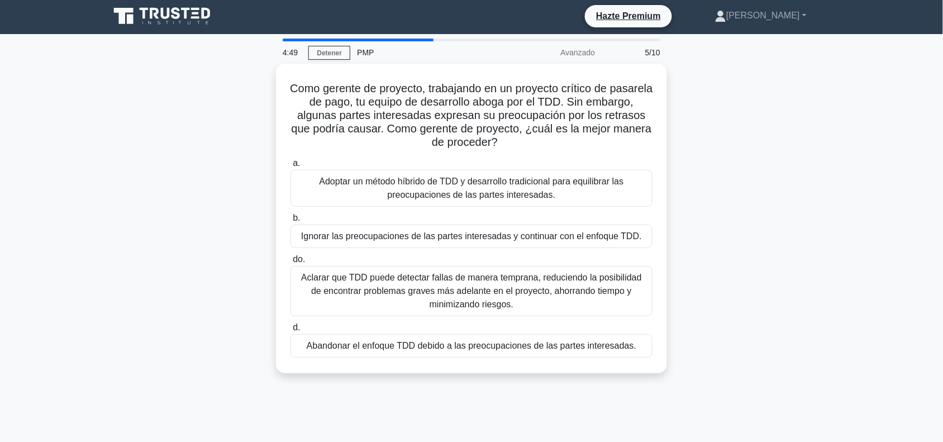
scroll to position [0, 0]
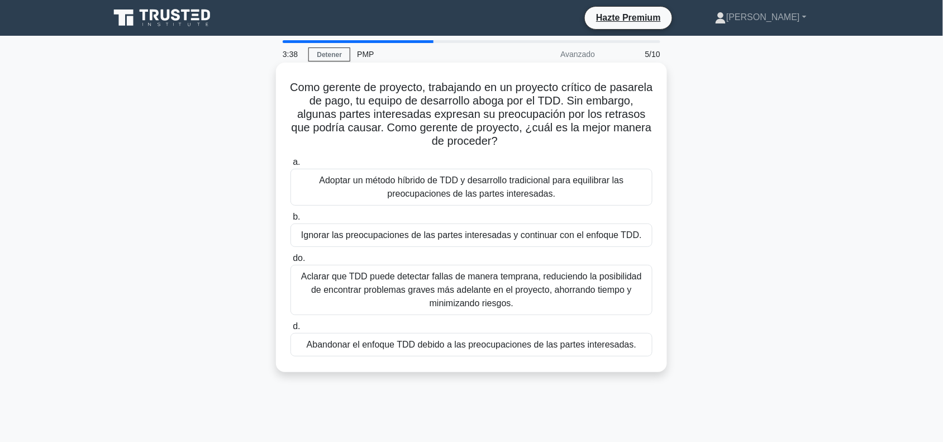
click at [613, 349] on font "Abandonar el enfoque TDD debido a las preocupaciones de las partes interesadas." at bounding box center [472, 345] width 330 height 10
click at [291, 330] on input "d. Abandonar el enfoque TDD debido a las preocupaciones de las partes interesad…" at bounding box center [291, 326] width 0 height 7
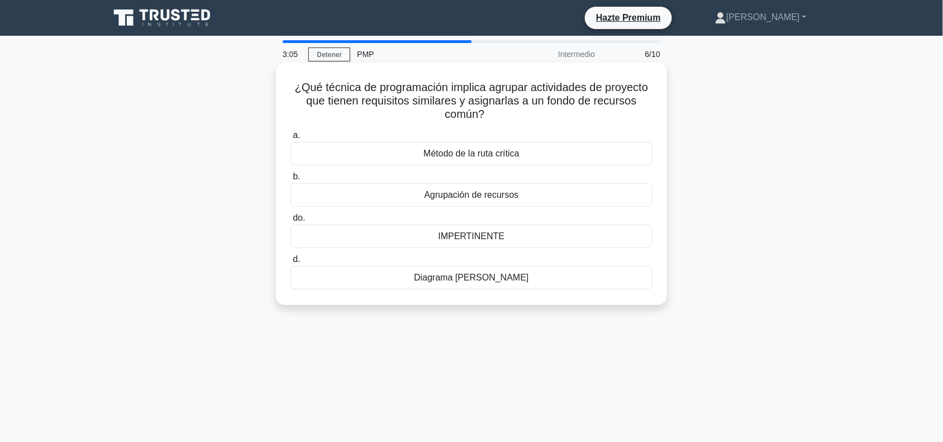
click at [558, 290] on div "Diagrama [PERSON_NAME]" at bounding box center [472, 277] width 362 height 23
click at [291, 263] on input "d. Diagrama [PERSON_NAME]" at bounding box center [291, 259] width 0 height 7
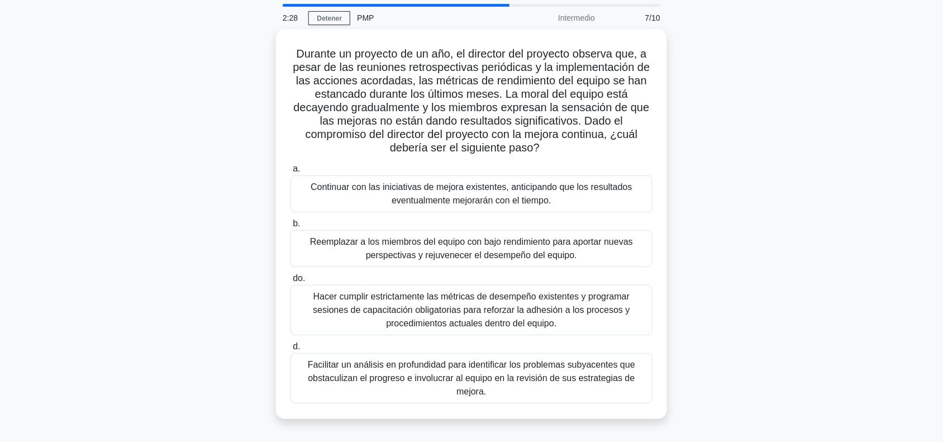
scroll to position [38, 0]
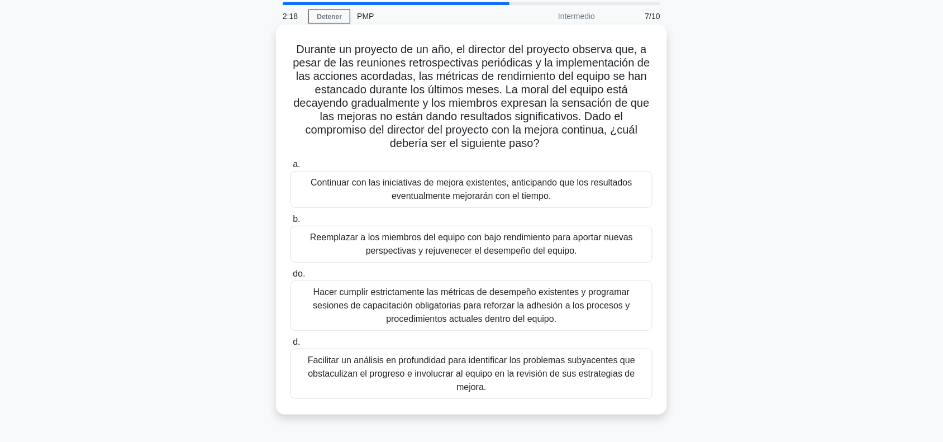
click at [577, 373] on font "Facilitar un análisis en profundidad para identificar los problemas subyacentes…" at bounding box center [472, 373] width 328 height 36
click at [291, 346] on input "d. Facilitar un análisis en profundidad para identificar los problemas subyacen…" at bounding box center [291, 342] width 0 height 7
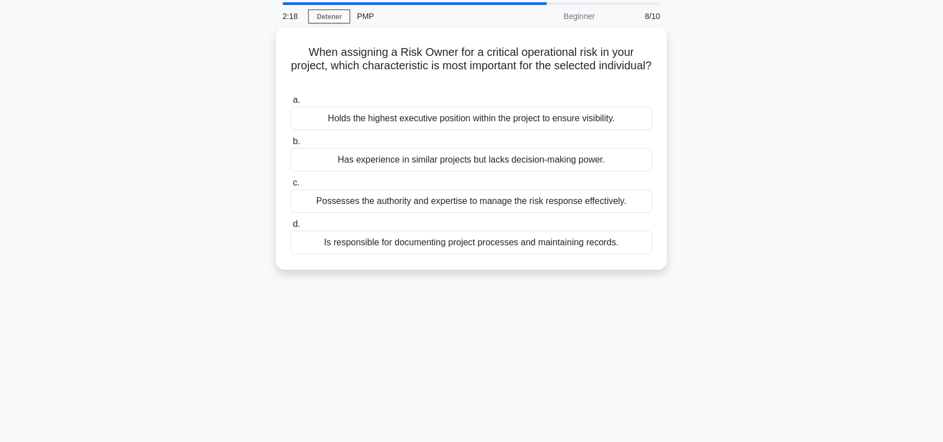
scroll to position [0, 0]
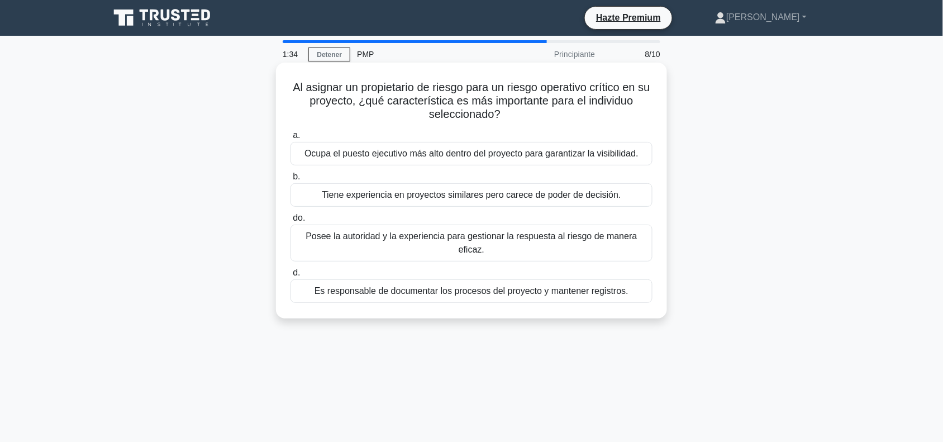
click at [537, 242] on font "Posee la autoridad y la experiencia para gestionar la respuesta al riesgo de ma…" at bounding box center [471, 242] width 331 height 23
click at [291, 222] on input "do. Posee la autoridad y la experiencia para gestionar la respuesta al riesgo d…" at bounding box center [291, 218] width 0 height 7
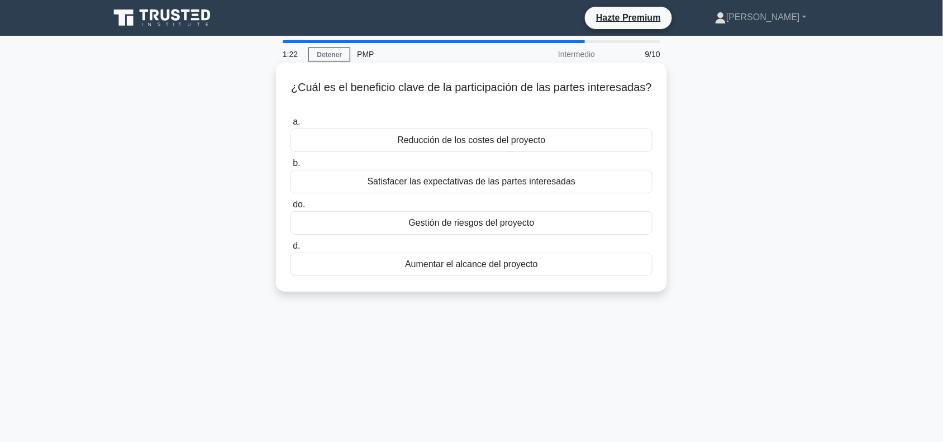
click at [594, 183] on div "Satisfacer las expectativas de las partes interesadas" at bounding box center [472, 181] width 362 height 23
click at [291, 167] on input "b. Satisfacer las expectativas de las partes interesadas" at bounding box center [291, 163] width 0 height 7
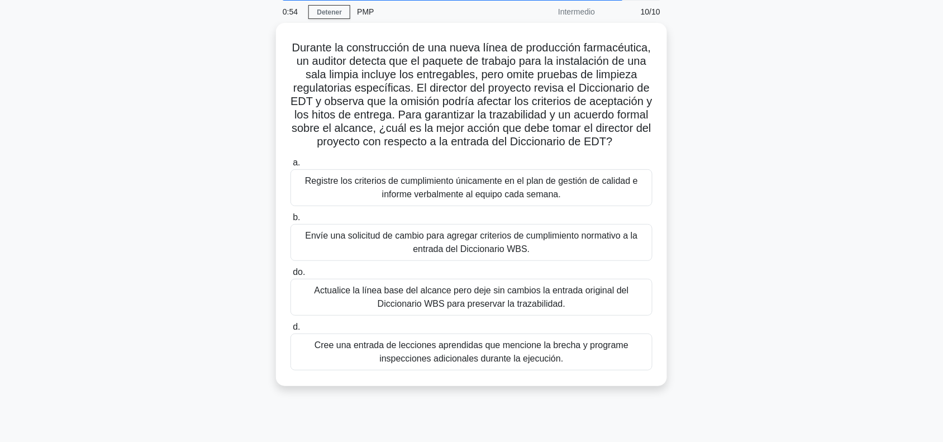
scroll to position [45, 0]
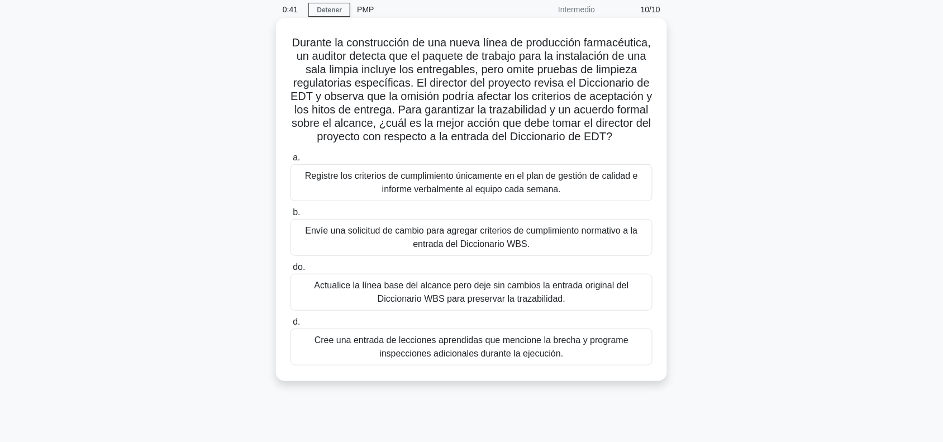
click at [620, 249] on font "Envíe una solicitud de cambio para agregar criterios de cumplimiento normativo …" at bounding box center [472, 237] width 333 height 23
click at [291, 216] on input "b. Envíe una solicitud de cambio para agregar criterios de cumplimiento normati…" at bounding box center [291, 212] width 0 height 7
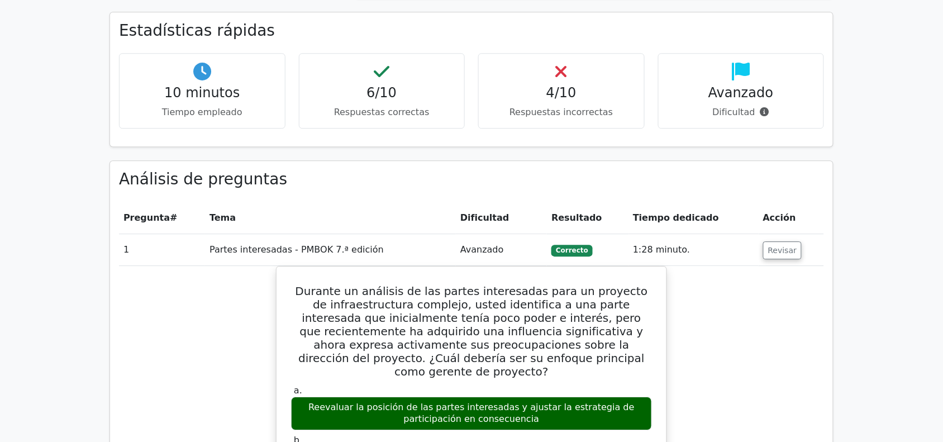
scroll to position [824, 0]
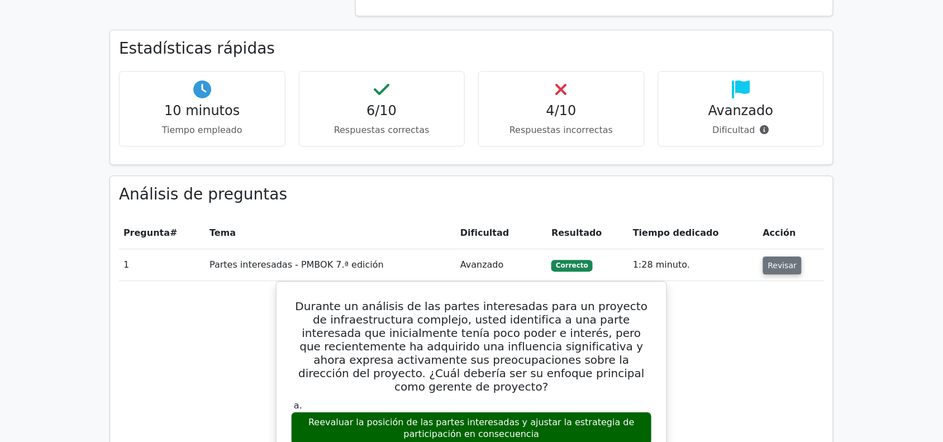
click at [773, 261] on font "Revisar" at bounding box center [783, 265] width 29 height 9
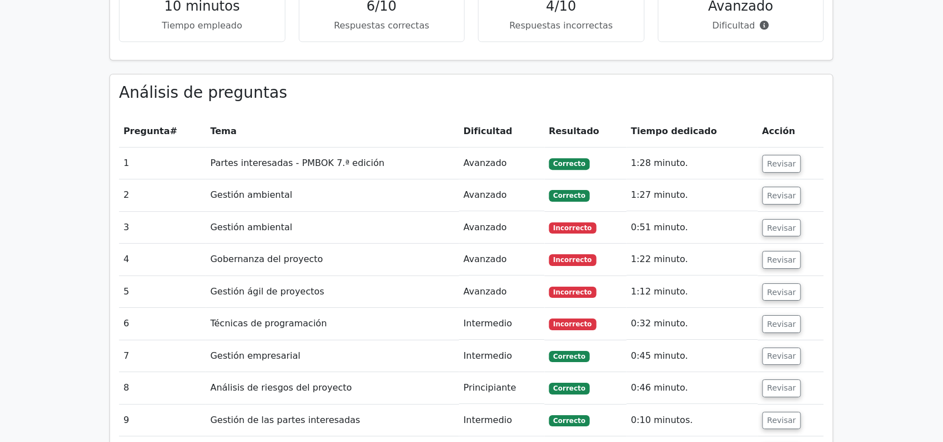
scroll to position [919, 0]
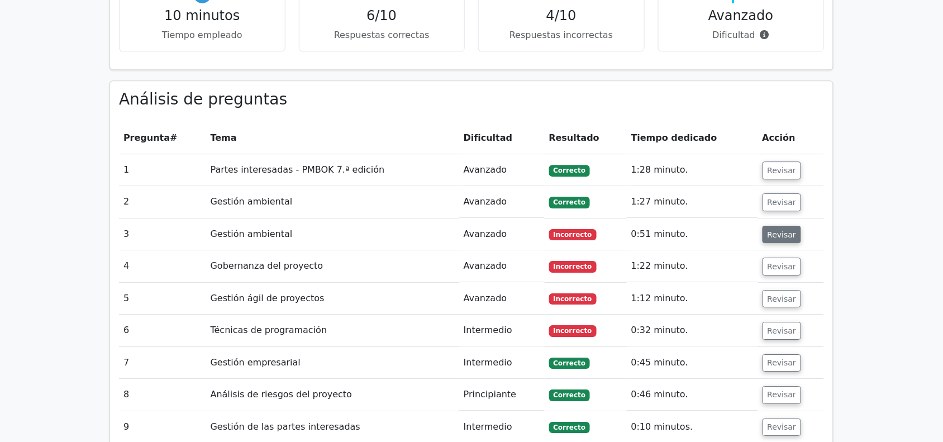
click at [772, 230] on font "Revisar" at bounding box center [782, 234] width 29 height 9
click at [776, 230] on font "Revisar" at bounding box center [782, 234] width 29 height 9
click at [772, 258] on button "Revisar" at bounding box center [782, 267] width 39 height 18
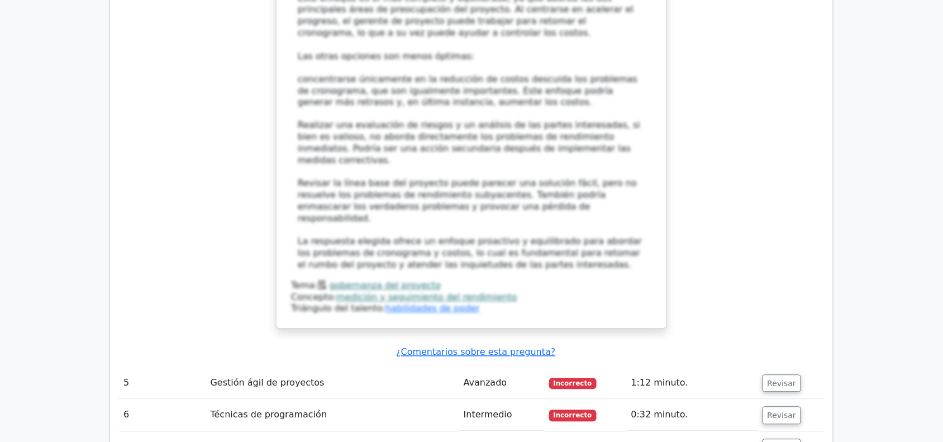
scroll to position [1803, 0]
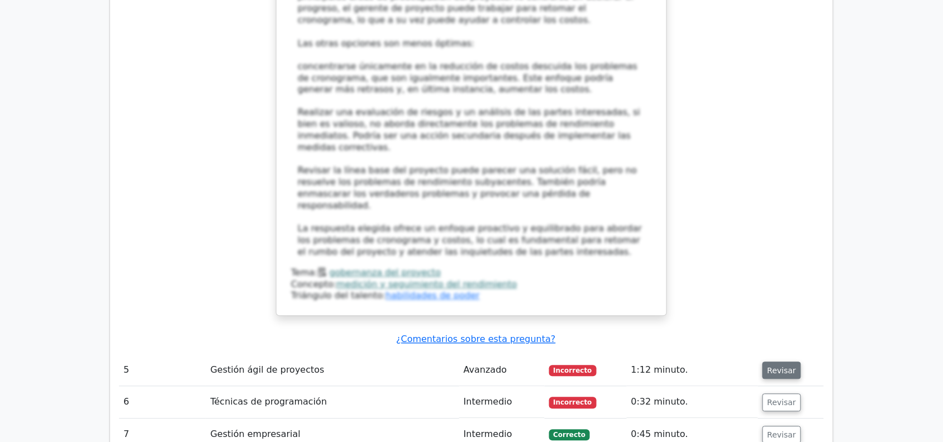
click at [785, 366] on font "Revisar" at bounding box center [782, 370] width 29 height 9
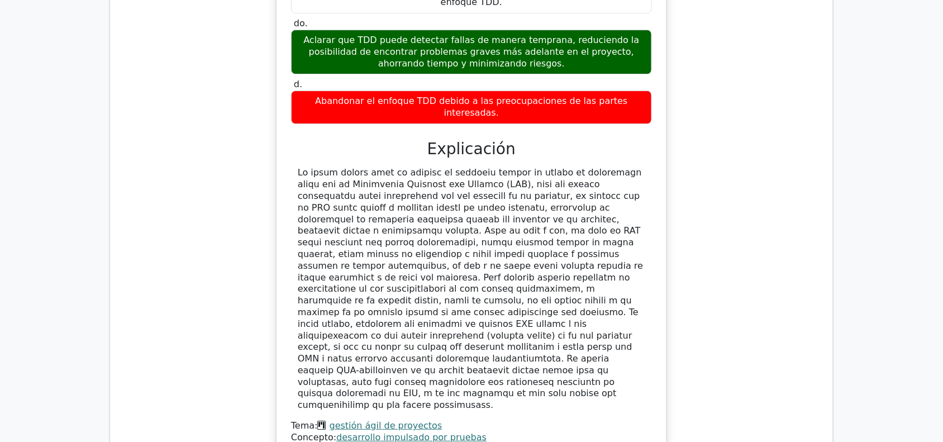
scroll to position [2360, 0]
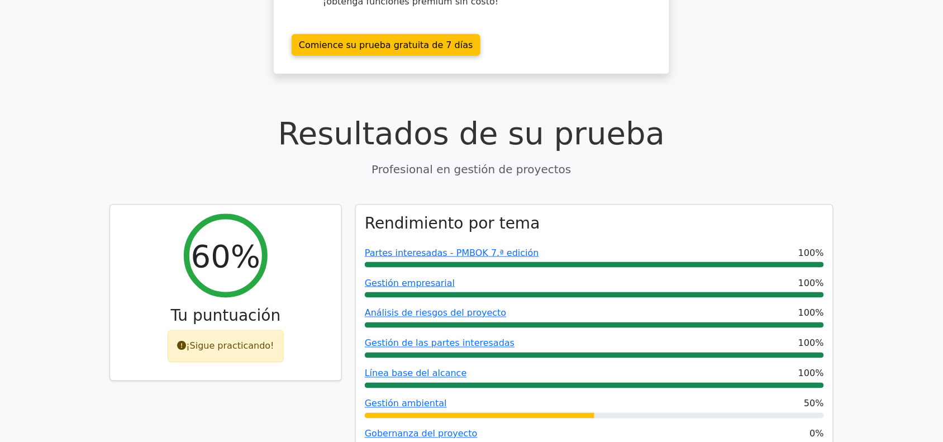
scroll to position [0, 0]
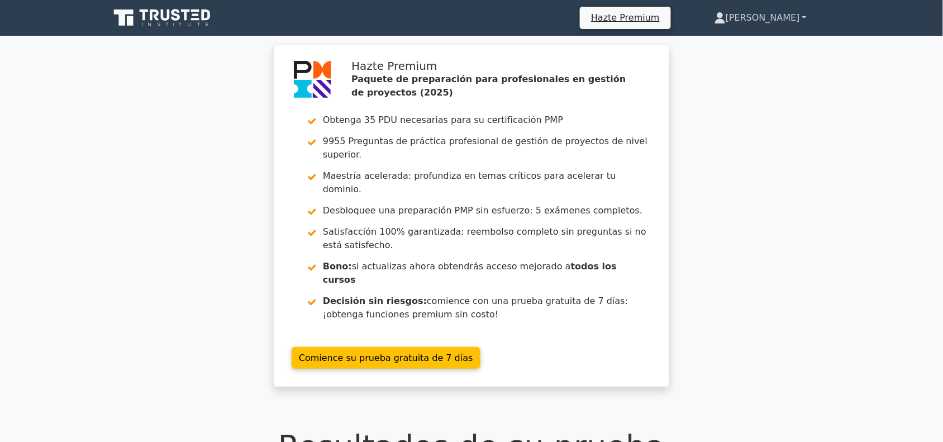
click at [801, 15] on link "[PERSON_NAME]" at bounding box center [761, 18] width 146 height 22
click at [730, 67] on font "Ajustes" at bounding box center [714, 61] width 32 height 11
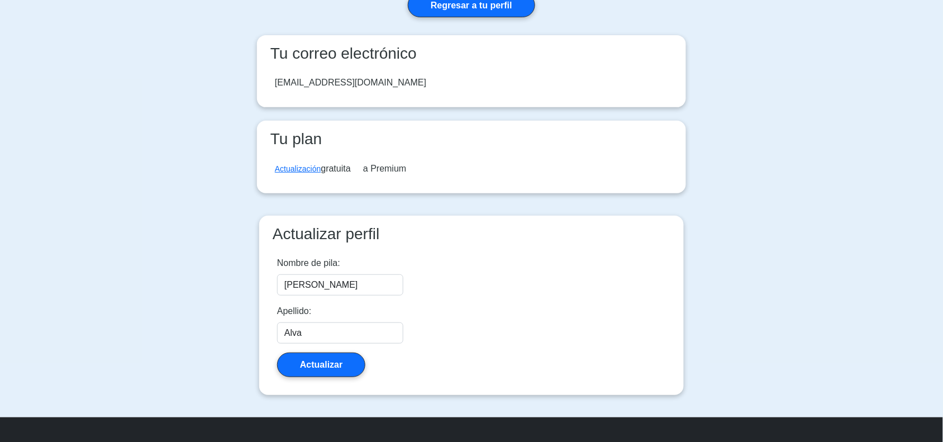
scroll to position [39, 0]
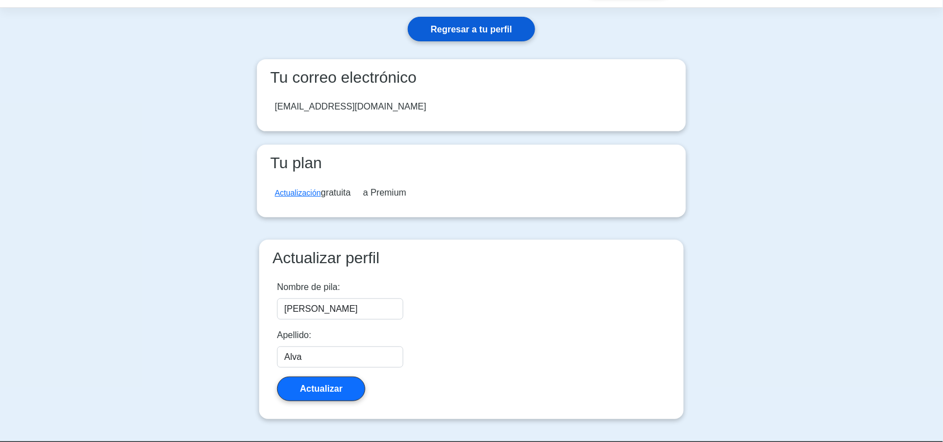
click at [506, 29] on font "Regresar a tu perfil" at bounding box center [472, 30] width 82 height 10
